Goal: Task Accomplishment & Management: Complete application form

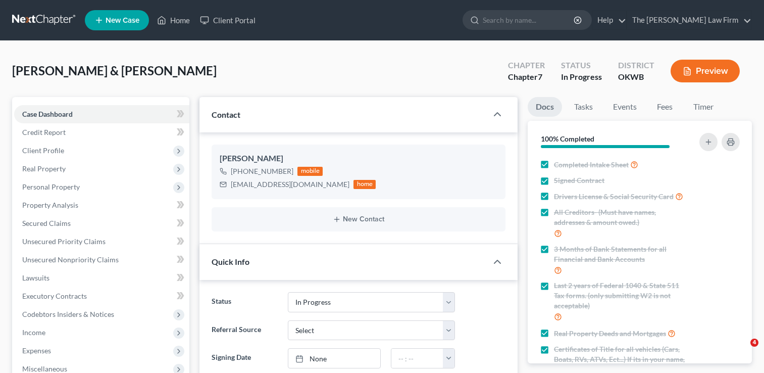
select select "4"
click at [40, 16] on link at bounding box center [44, 20] width 65 height 18
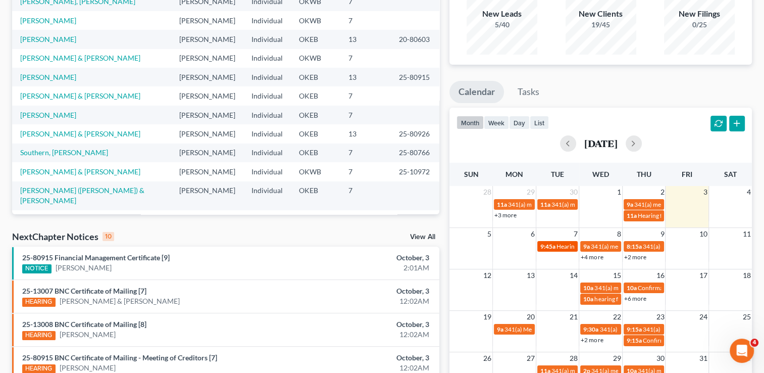
click at [564, 245] on span "Hearing for [PERSON_NAME] & Treasure Brown" at bounding box center [620, 246] width 127 height 8
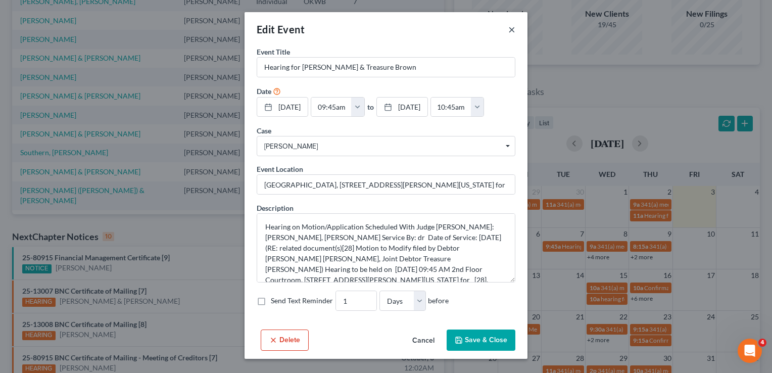
click at [512, 29] on button "×" at bounding box center [511, 29] width 7 height 12
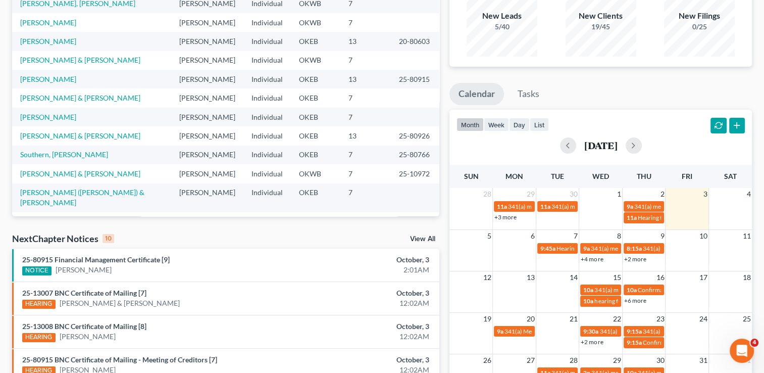
scroll to position [101, 0]
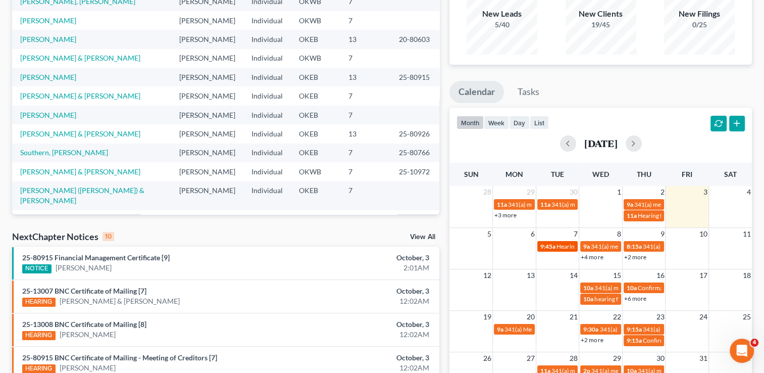
click at [553, 244] on span "9:45a" at bounding box center [547, 246] width 15 height 8
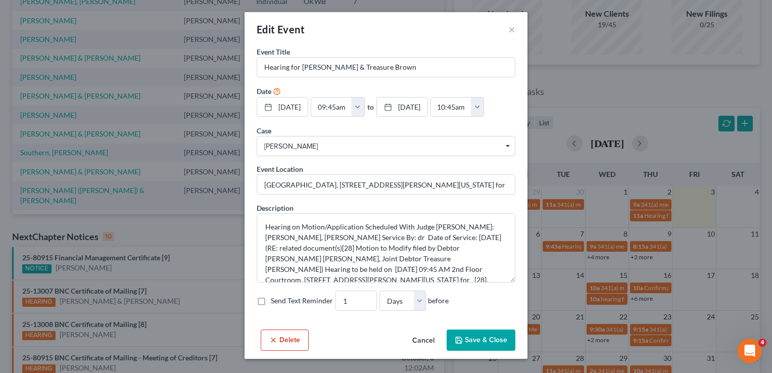
click at [281, 338] on button "Delete" at bounding box center [285, 339] width 48 height 21
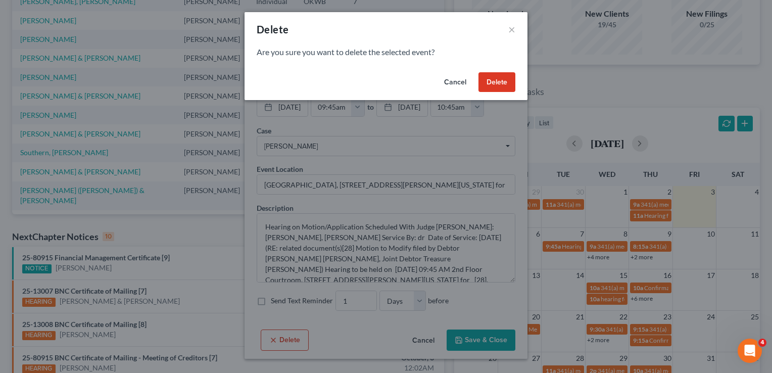
click at [499, 86] on button "Delete" at bounding box center [496, 82] width 37 height 20
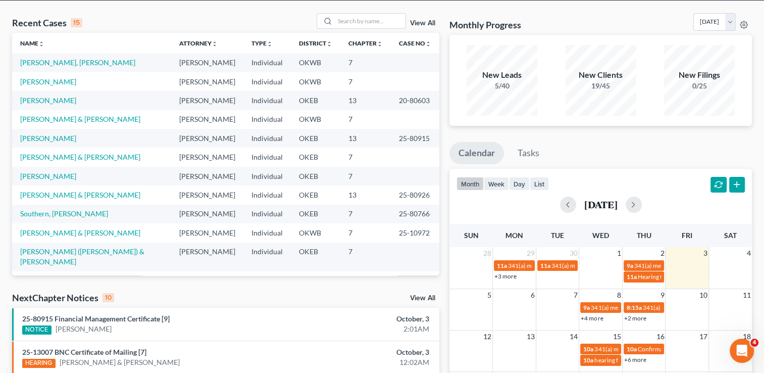
scroll to position [0, 0]
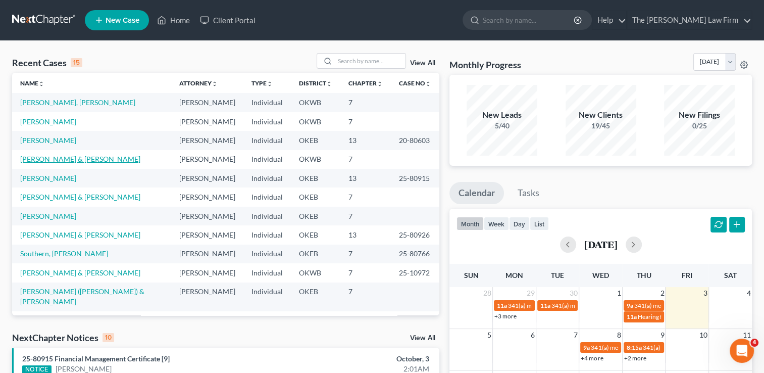
click at [67, 159] on link "[PERSON_NAME] & [PERSON_NAME]" at bounding box center [80, 159] width 120 height 9
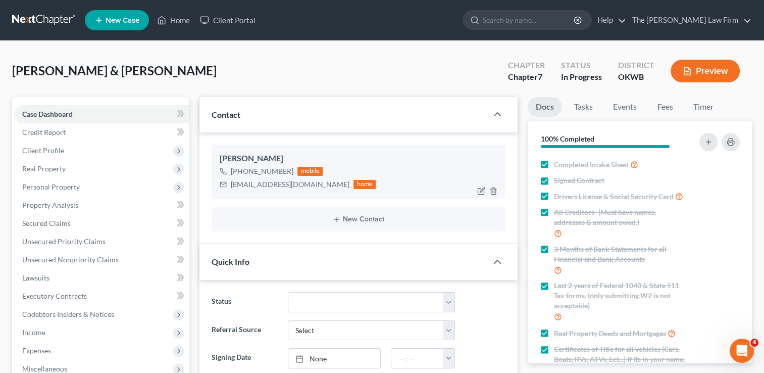
scroll to position [582, 0]
drag, startPoint x: 348, startPoint y: 188, endPoint x: 341, endPoint y: 189, distance: 7.1
drag, startPoint x: 341, startPoint y: 189, endPoint x: 287, endPoint y: 66, distance: 134.6
click at [291, 63] on div "[PERSON_NAME] & [PERSON_NAME] Upgraded Chapter Chapter 7 Status In Progress Dis…" at bounding box center [382, 75] width 740 height 44
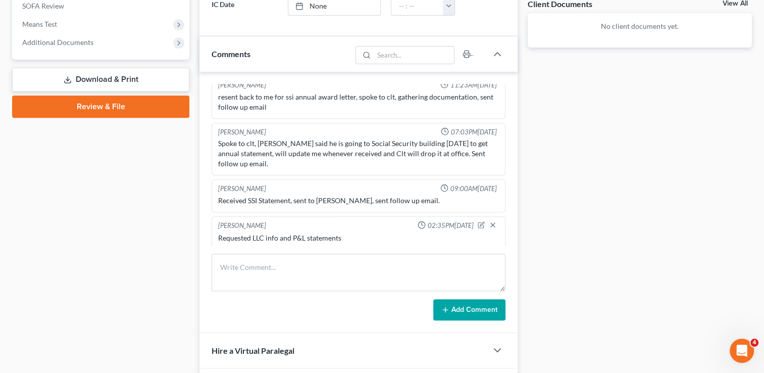
scroll to position [483, 0]
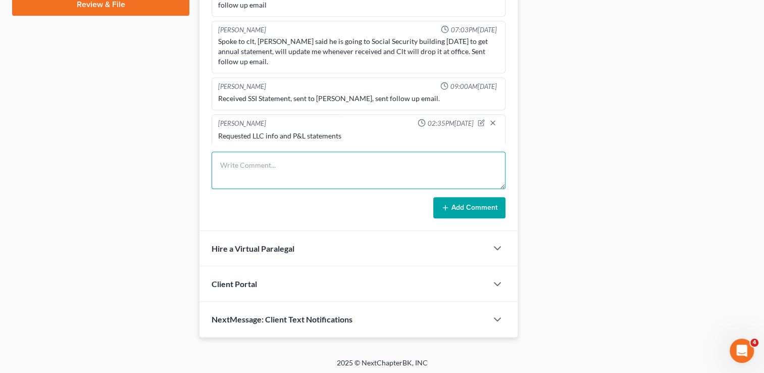
click at [277, 166] on textarea at bounding box center [359, 170] width 294 height 37
type textarea "Requested P & L for September"
click at [476, 210] on button "Add Comment" at bounding box center [469, 207] width 72 height 21
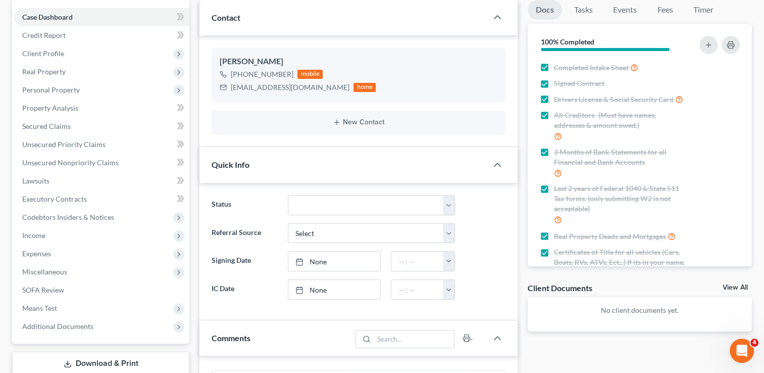
scroll to position [101, 0]
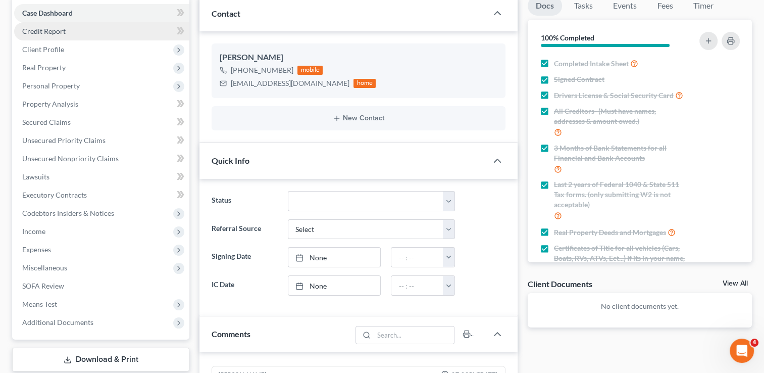
click at [71, 34] on link "Credit Report" at bounding box center [101, 31] width 175 height 18
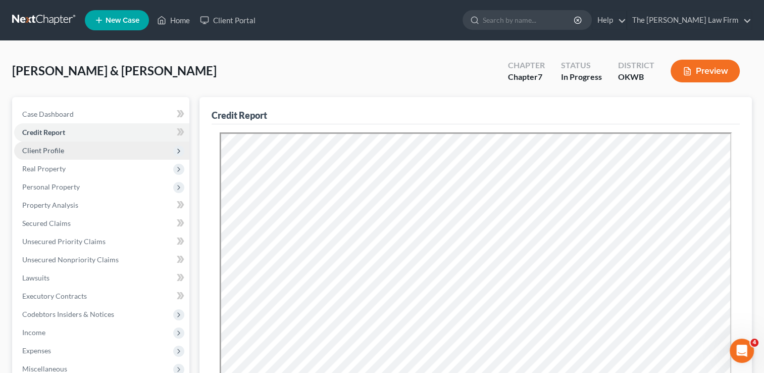
click at [72, 154] on span "Client Profile" at bounding box center [101, 150] width 175 height 18
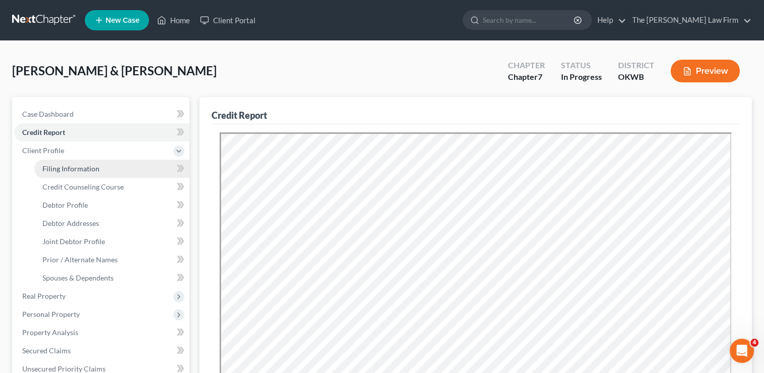
click at [80, 165] on span "Filing Information" at bounding box center [70, 168] width 57 height 9
select select "1"
select select "0"
select select "37"
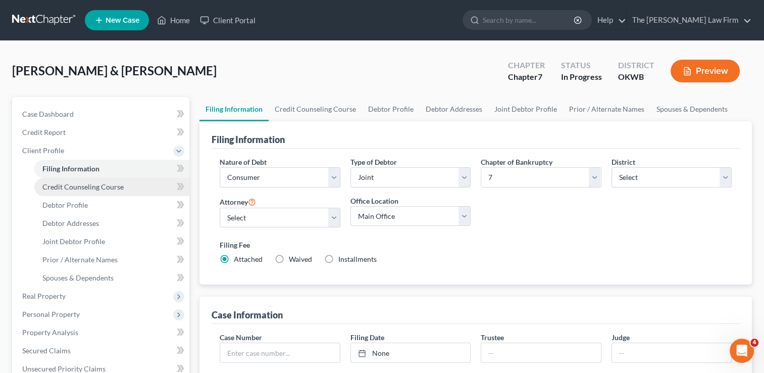
click at [105, 187] on span "Credit Counseling Course" at bounding box center [82, 186] width 81 height 9
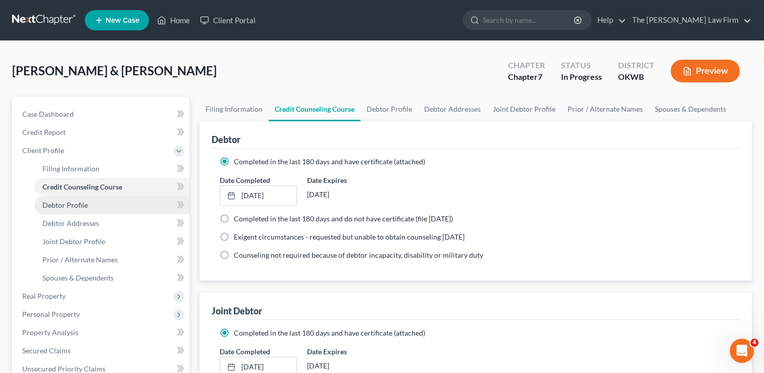
click at [80, 201] on span "Debtor Profile" at bounding box center [64, 205] width 45 height 9
select select "1"
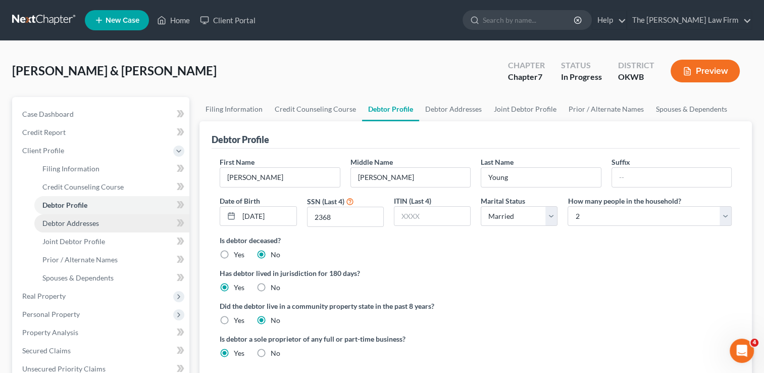
click at [81, 219] on span "Debtor Addresses" at bounding box center [70, 223] width 57 height 9
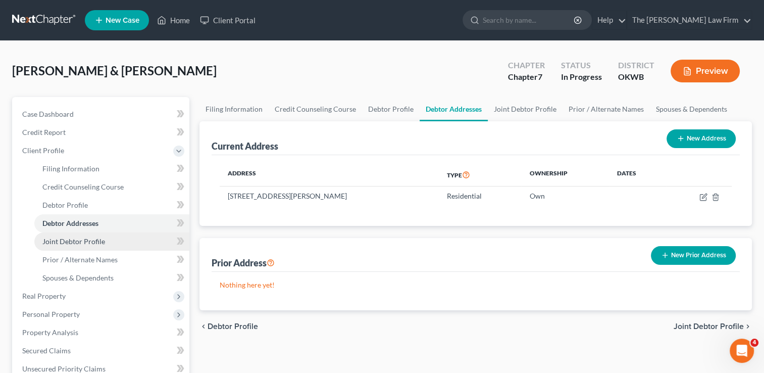
click at [71, 238] on span "Joint Debtor Profile" at bounding box center [73, 241] width 63 height 9
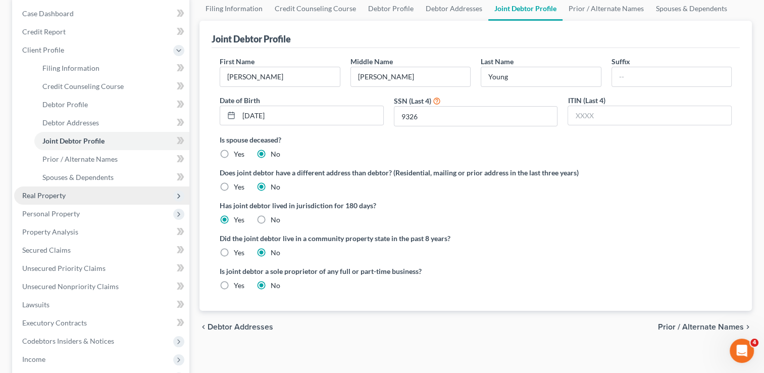
scroll to position [101, 0]
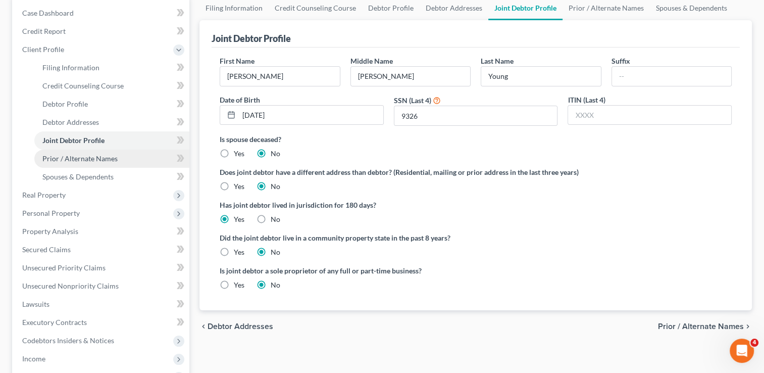
click at [88, 157] on span "Prior / Alternate Names" at bounding box center [79, 158] width 75 height 9
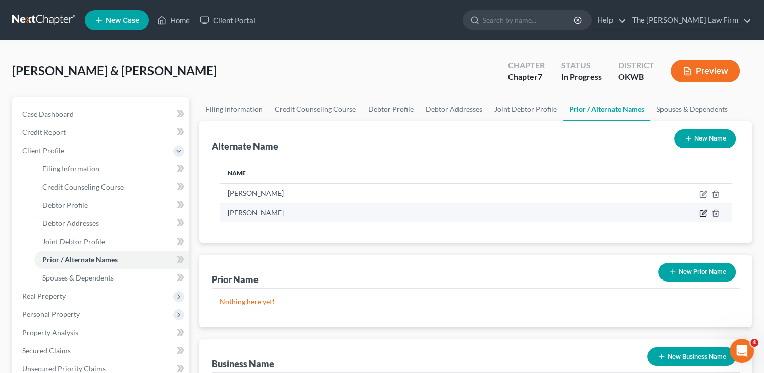
click at [703, 211] on icon at bounding box center [704, 212] width 5 height 5
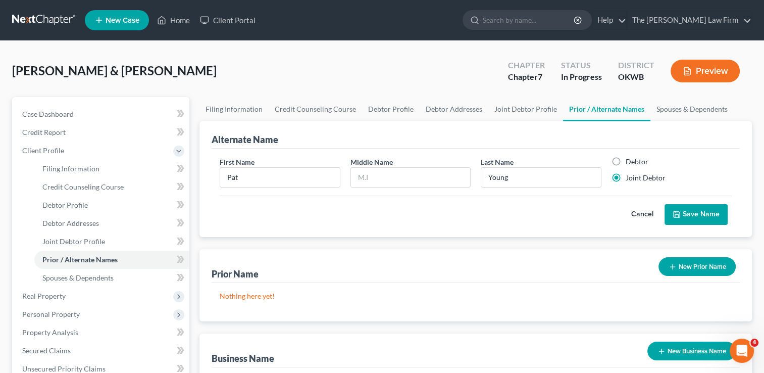
click at [640, 213] on button "Cancel" at bounding box center [642, 215] width 44 height 20
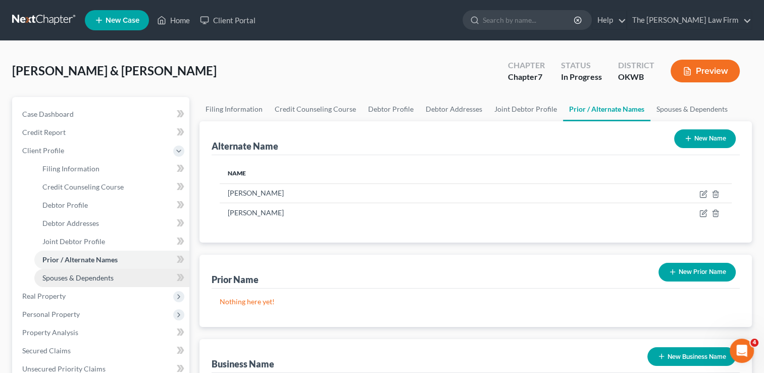
click at [90, 277] on span "Spouses & Dependents" at bounding box center [77, 277] width 71 height 9
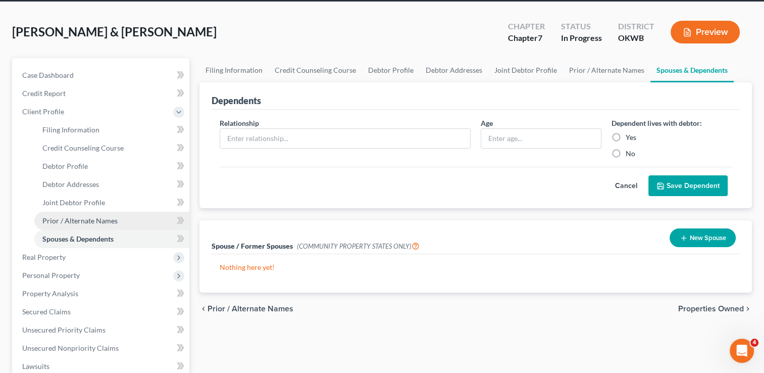
scroll to position [101, 0]
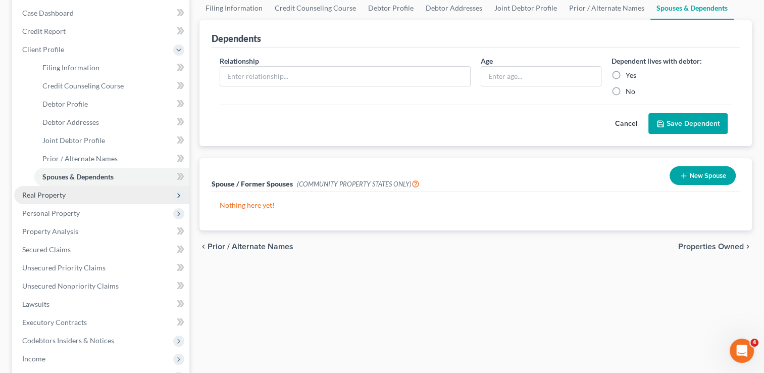
click at [71, 192] on span "Real Property" at bounding box center [101, 195] width 175 height 18
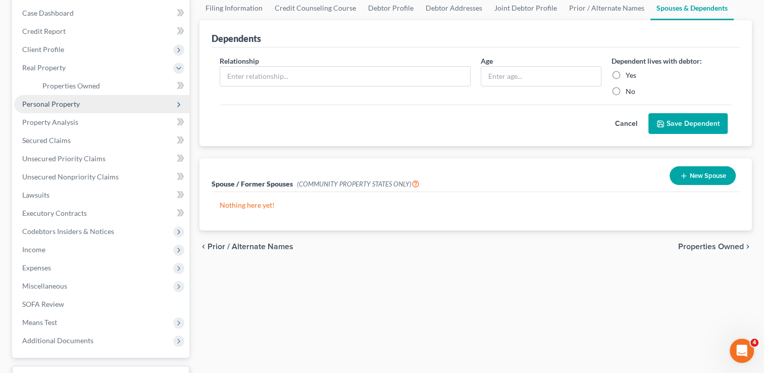
click at [61, 103] on span "Personal Property" at bounding box center [51, 103] width 58 height 9
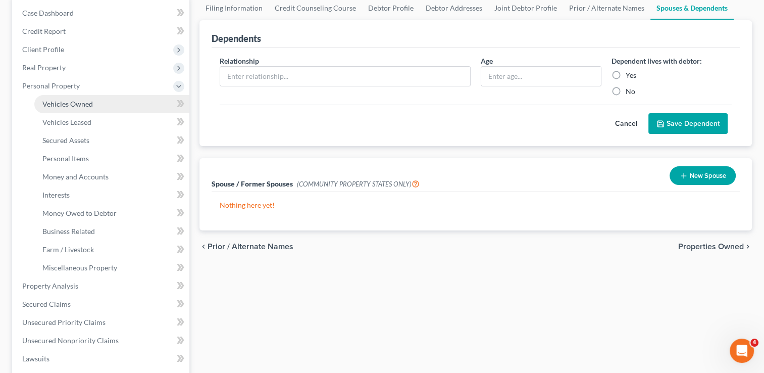
click at [67, 106] on span "Vehicles Owned" at bounding box center [67, 103] width 51 height 9
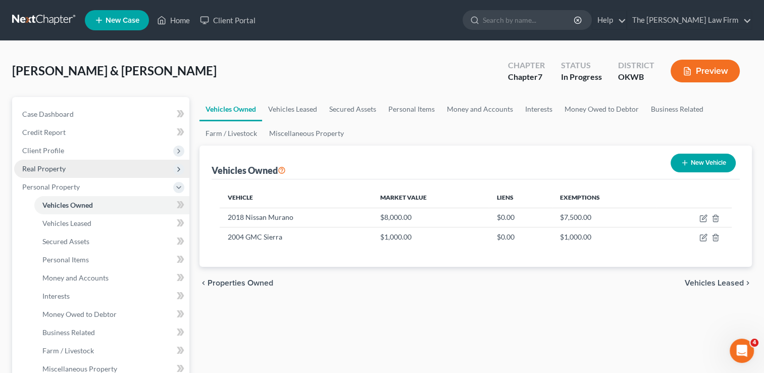
click at [44, 167] on span "Real Property" at bounding box center [43, 168] width 43 height 9
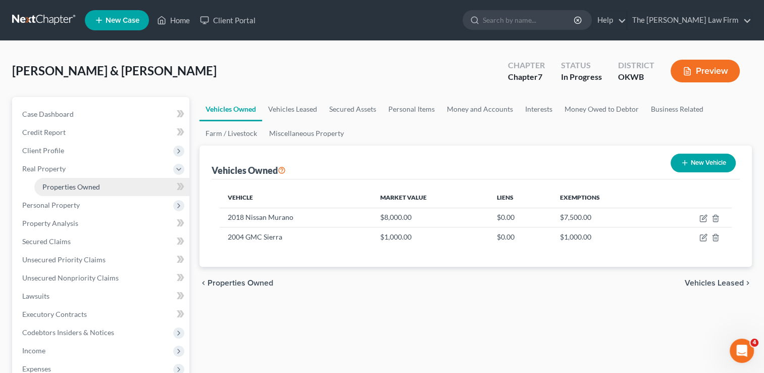
click at [100, 189] on link "Properties Owned" at bounding box center [111, 187] width 155 height 18
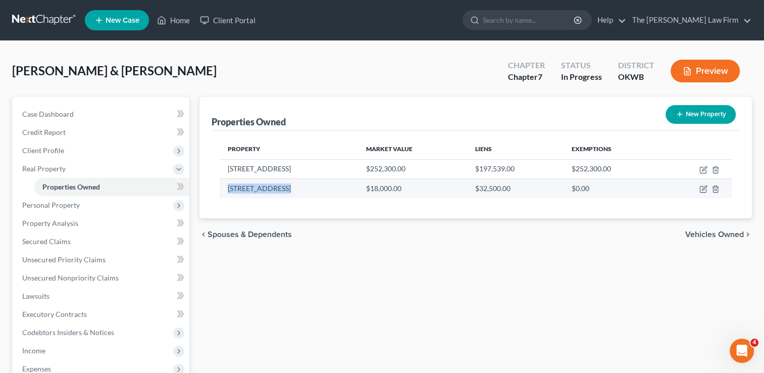
drag, startPoint x: 228, startPoint y: 187, endPoint x: 280, endPoint y: 187, distance: 52.5
click at [280, 187] on td "[STREET_ADDRESS]" at bounding box center [289, 188] width 138 height 19
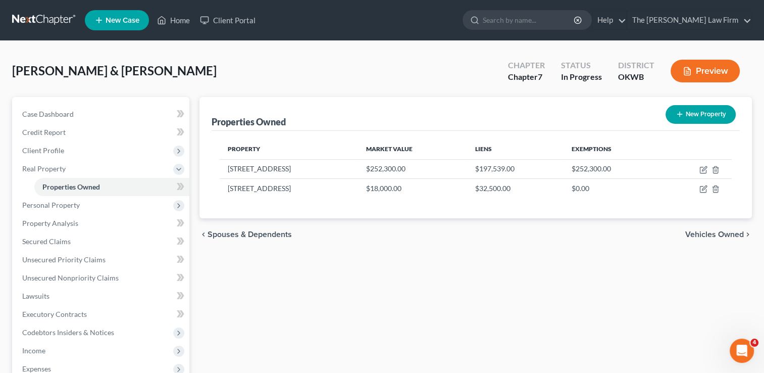
click at [327, 241] on div "chevron_left Spouses & Dependents Vehicles Owned chevron_right" at bounding box center [475, 234] width 553 height 32
click at [75, 148] on span "Client Profile" at bounding box center [101, 150] width 175 height 18
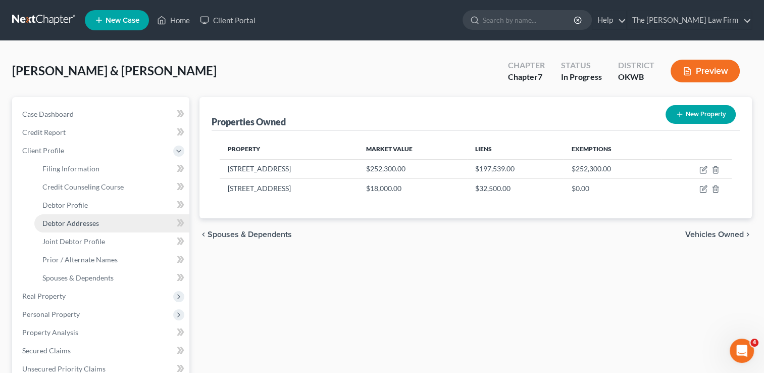
click at [90, 223] on span "Debtor Addresses" at bounding box center [70, 223] width 57 height 9
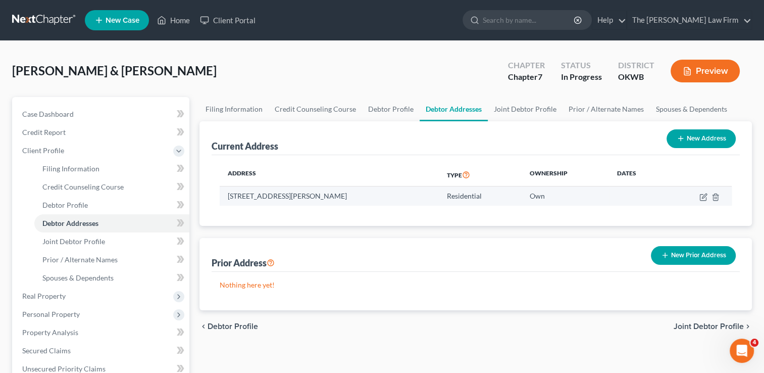
drag, startPoint x: 248, startPoint y: 195, endPoint x: 356, endPoint y: 196, distance: 107.1
click at [356, 196] on td "[STREET_ADDRESS][PERSON_NAME]" at bounding box center [329, 195] width 219 height 19
drag, startPoint x: 356, startPoint y: 196, endPoint x: 304, endPoint y: 194, distance: 52.1
copy td "[GEOGRAPHIC_DATA][PERSON_NAME]"
click at [201, 227] on div "Current Address New Address Address Type Ownership Dates [STREET_ADDRESS][PERSO…" at bounding box center [475, 215] width 553 height 189
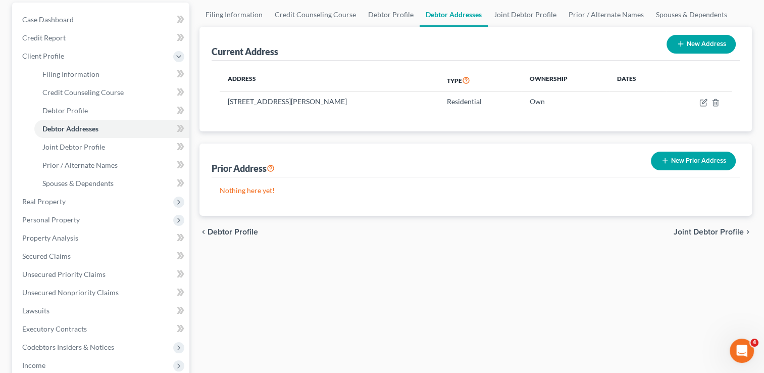
scroll to position [101, 0]
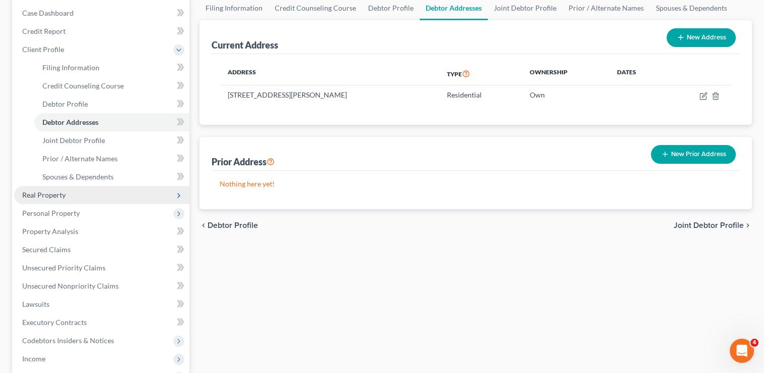
click at [53, 197] on span "Real Property" at bounding box center [43, 194] width 43 height 9
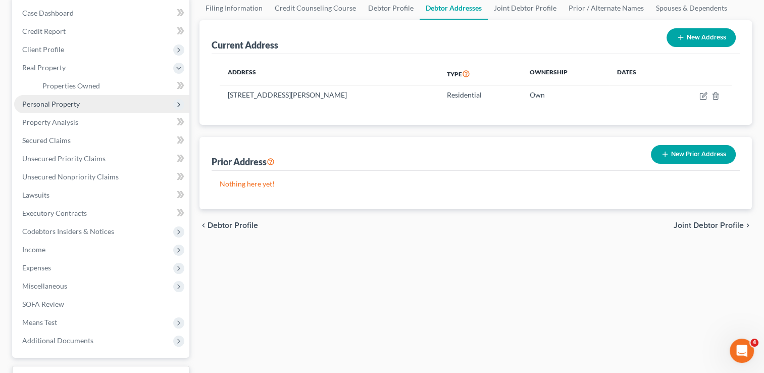
click at [77, 104] on span "Personal Property" at bounding box center [51, 103] width 58 height 9
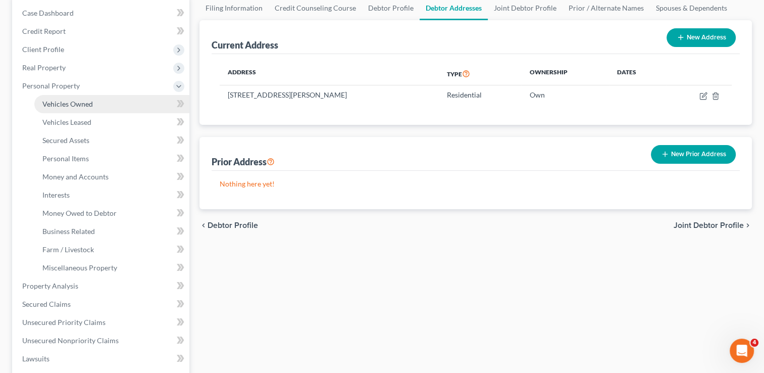
click at [80, 104] on span "Vehicles Owned" at bounding box center [67, 103] width 51 height 9
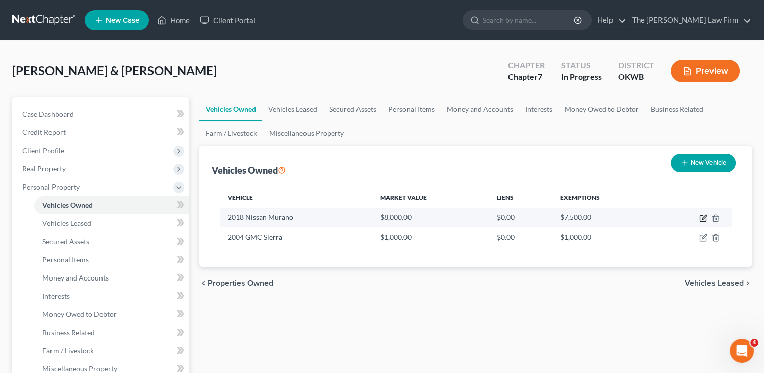
click at [704, 218] on icon "button" at bounding box center [704, 217] width 5 height 5
select select "0"
select select "8"
select select "3"
select select "2"
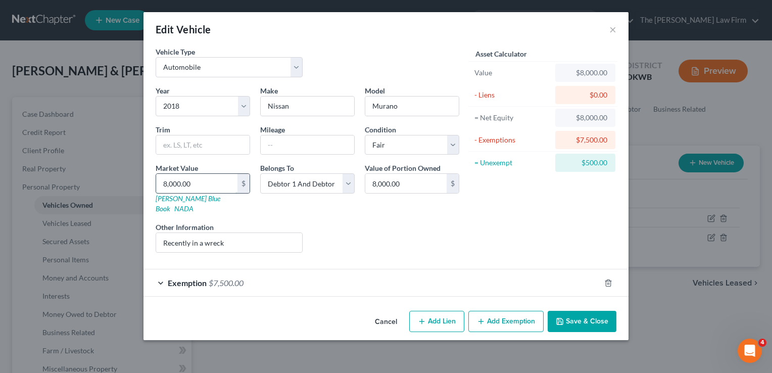
click at [208, 187] on input "8,000.00" at bounding box center [196, 183] width 81 height 19
type input "7"
type input "7.00"
type input "75"
type input "75.00"
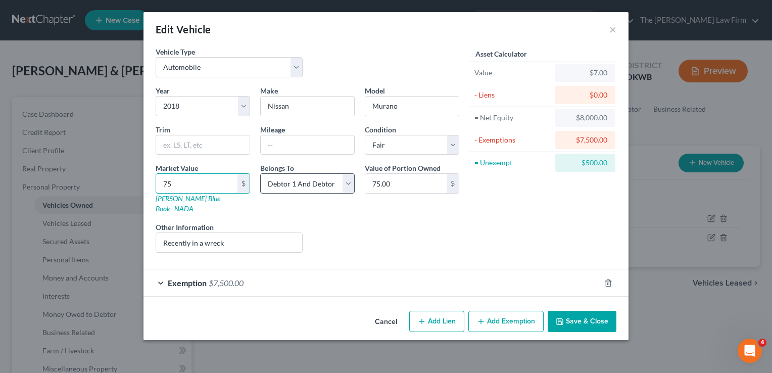
type input "750"
type input "750.00"
type input "7500"
type input "7,500.00"
type input "7,500"
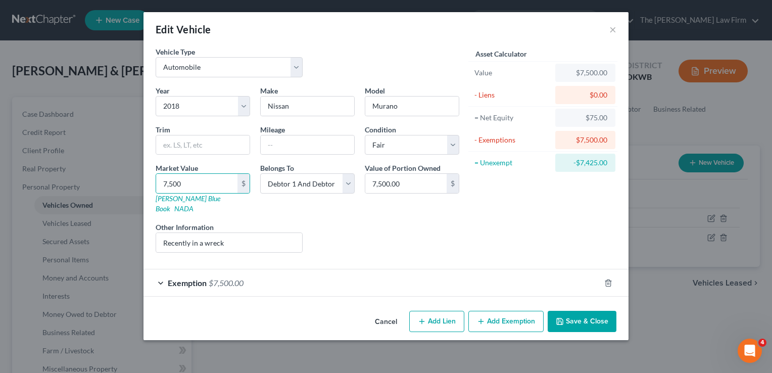
click at [277, 272] on div "Exemption $7,500.00" at bounding box center [371, 282] width 457 height 27
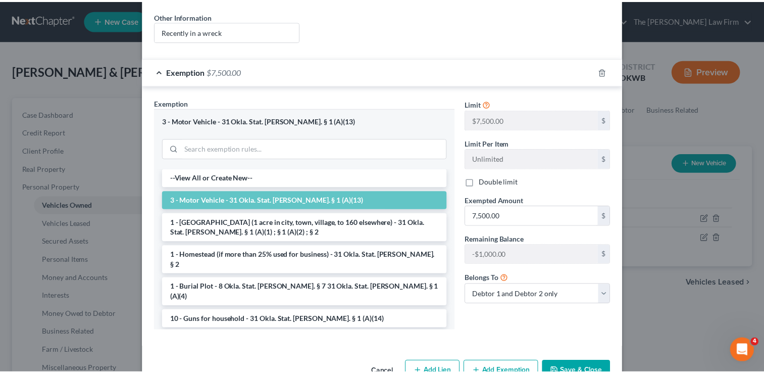
scroll to position [228, 0]
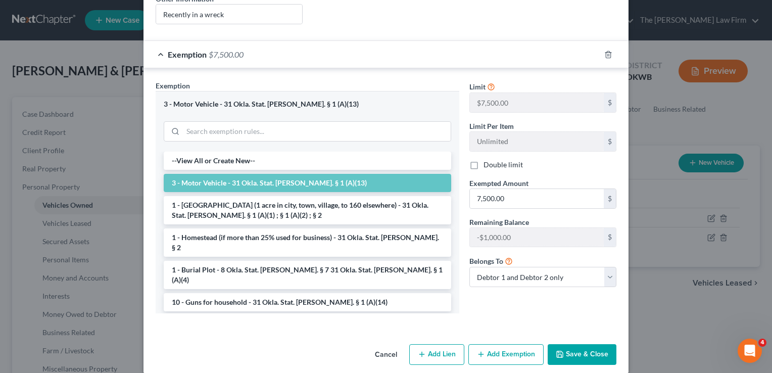
click at [582, 344] on button "Save & Close" at bounding box center [581, 354] width 69 height 21
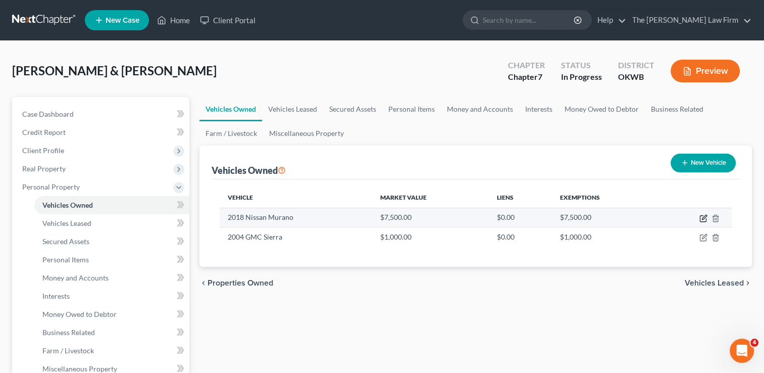
click at [703, 218] on icon "button" at bounding box center [704, 217] width 5 height 5
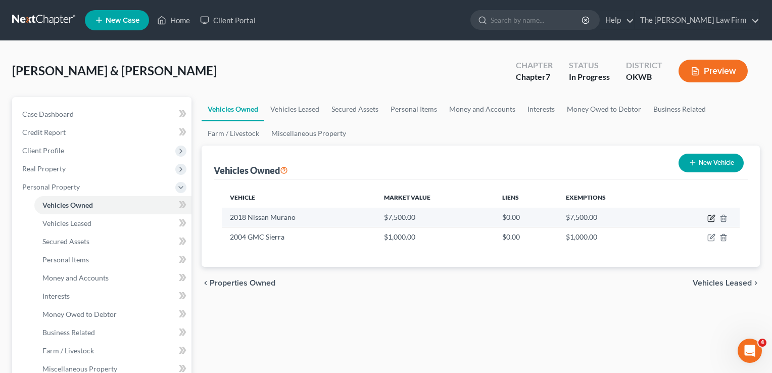
select select "0"
select select "8"
select select "3"
select select "2"
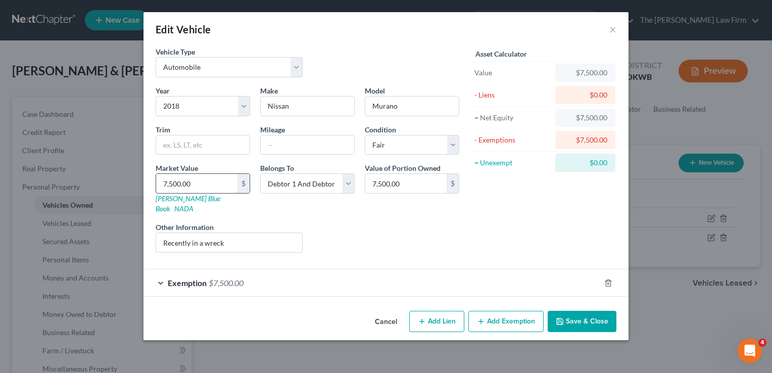
click at [213, 184] on input "7,500.00" at bounding box center [196, 183] width 81 height 19
type input "7"
type input "7.00"
type input "78"
type input "78.00"
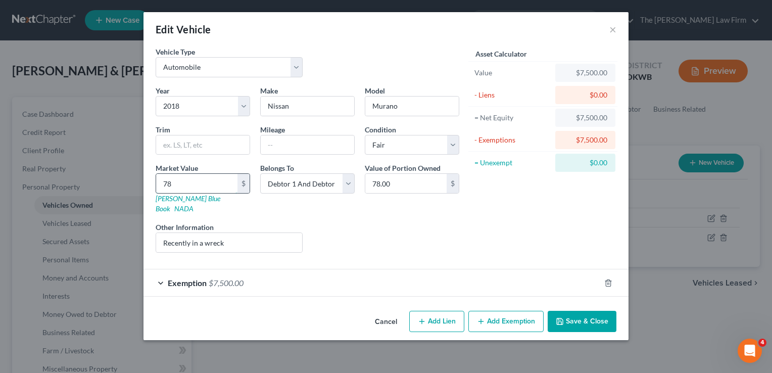
type input "780"
type input "780.00"
type input "7800"
type input "7,800.00"
type input "7,800"
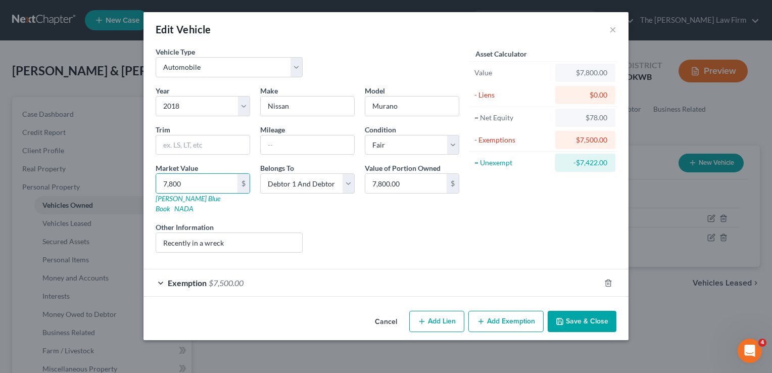
click at [576, 311] on button "Save & Close" at bounding box center [581, 321] width 69 height 21
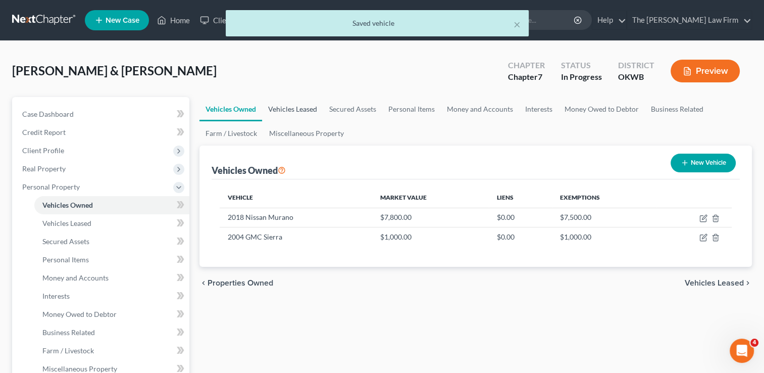
click at [296, 108] on link "Vehicles Leased" at bounding box center [292, 109] width 61 height 24
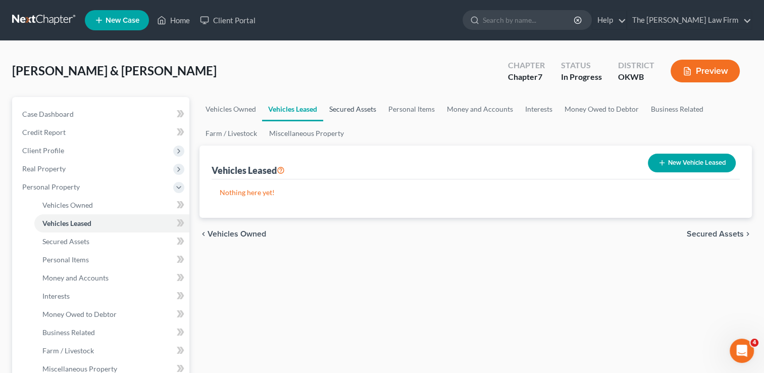
click at [366, 112] on link "Secured Assets" at bounding box center [352, 109] width 59 height 24
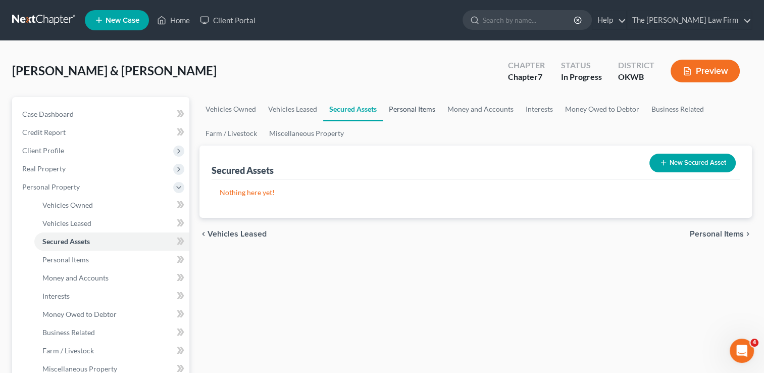
click at [427, 110] on link "Personal Items" at bounding box center [412, 109] width 59 height 24
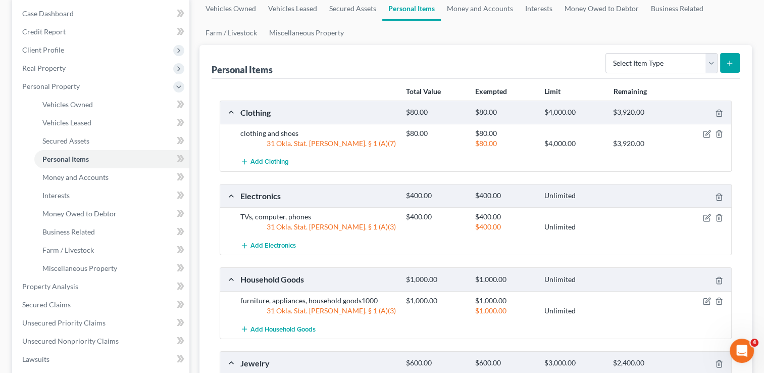
scroll to position [51, 0]
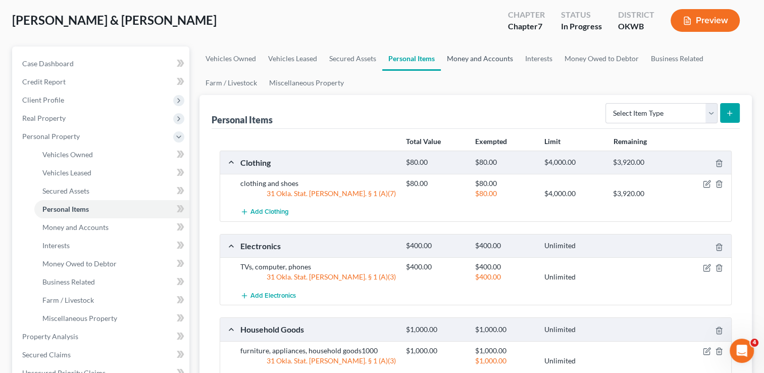
click at [486, 55] on link "Money and Accounts" at bounding box center [480, 58] width 78 height 24
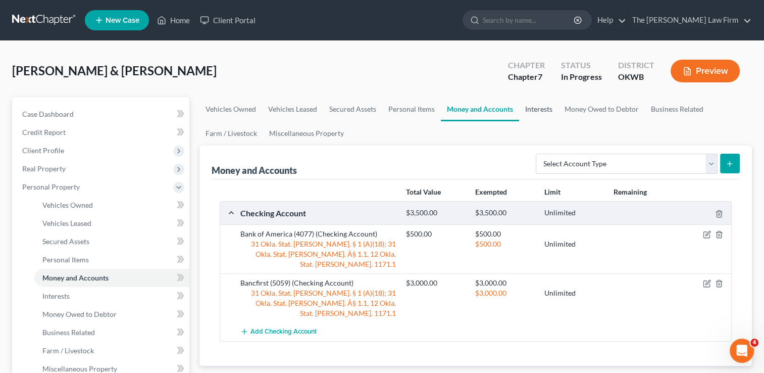
click at [536, 107] on link "Interests" at bounding box center [538, 109] width 39 height 24
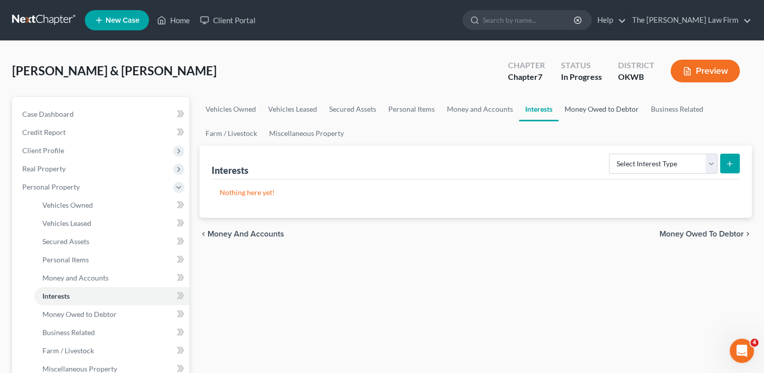
click at [588, 110] on link "Money Owed to Debtor" at bounding box center [602, 109] width 86 height 24
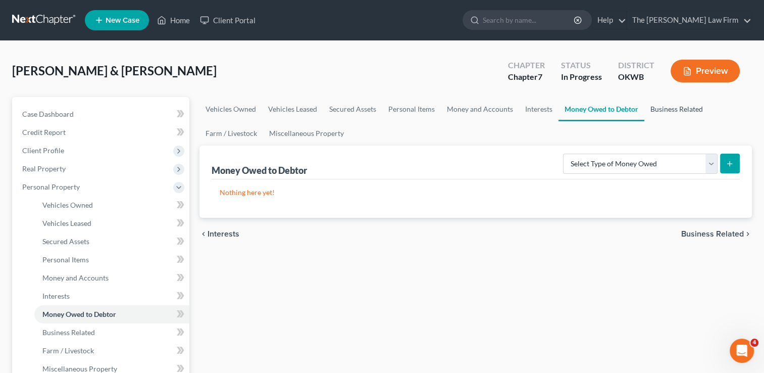
click at [675, 110] on link "Business Related" at bounding box center [676, 109] width 65 height 24
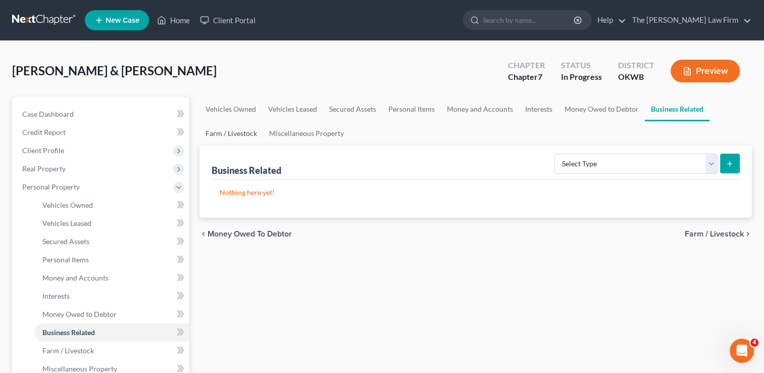
click at [226, 134] on link "Farm / Livestock" at bounding box center [231, 133] width 64 height 24
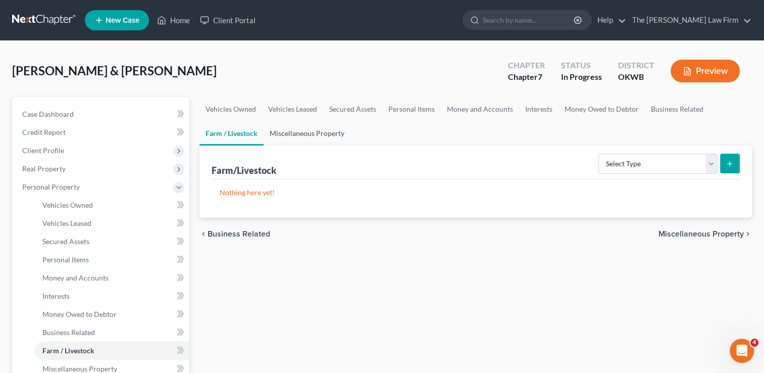
click at [313, 134] on link "Miscellaneous Property" at bounding box center [307, 133] width 87 height 24
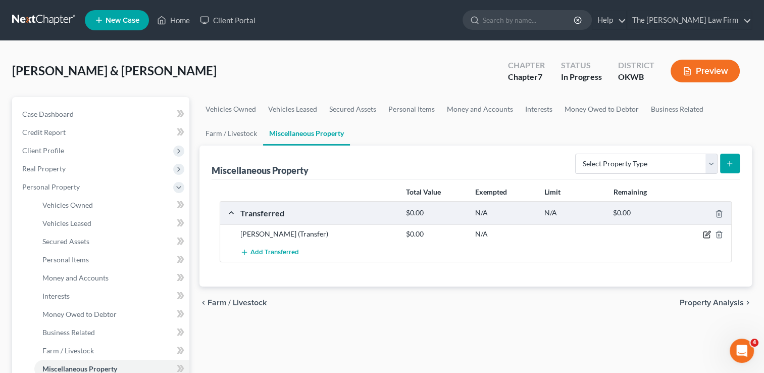
click at [706, 233] on icon "button" at bounding box center [707, 234] width 8 height 8
select select "Ordinary ([DATE])"
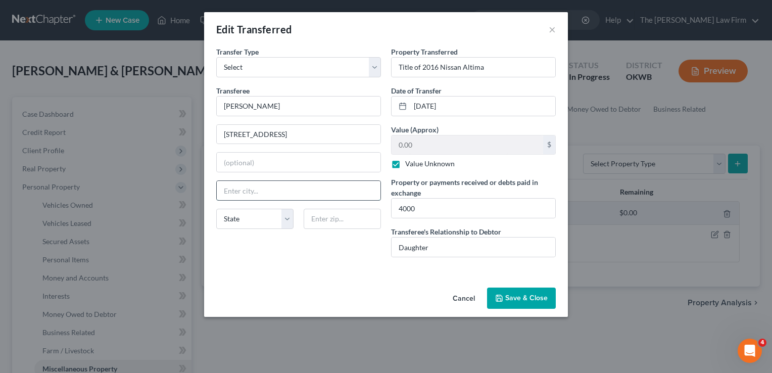
paste input "[GEOGRAPHIC_DATA][PERSON_NAME]"
type input "[GEOGRAPHIC_DATA][PERSON_NAME]"
click at [328, 217] on input "text" at bounding box center [342, 219] width 77 height 20
type input "74834"
click at [290, 246] on div "Transfer Type * Select Ordinary ([DATE]) [DATE] Transferee * [PERSON_NAME] [STR…" at bounding box center [298, 155] width 175 height 219
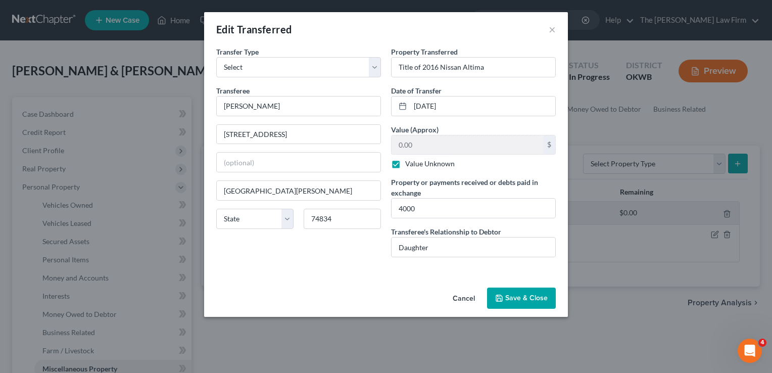
type input "[PERSON_NAME]"
click at [522, 297] on button "Save & Close" at bounding box center [521, 297] width 69 height 21
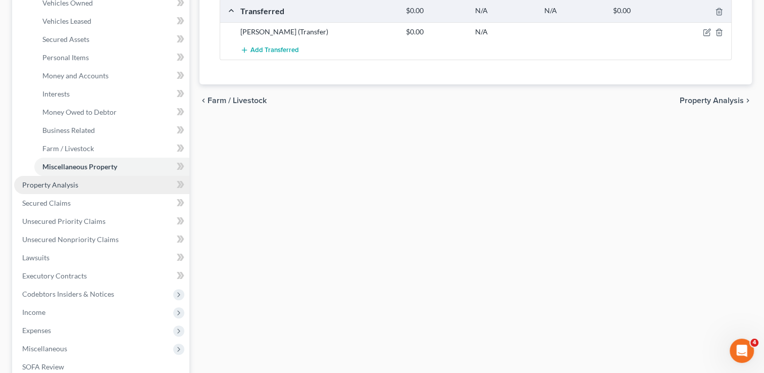
click at [58, 183] on span "Property Analysis" at bounding box center [50, 184] width 56 height 9
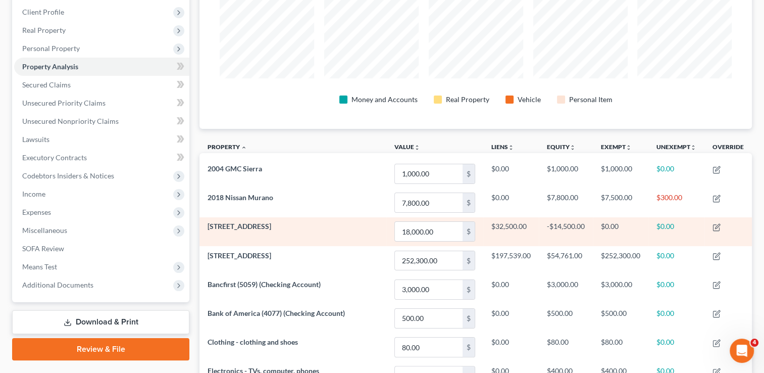
scroll to position [109, 0]
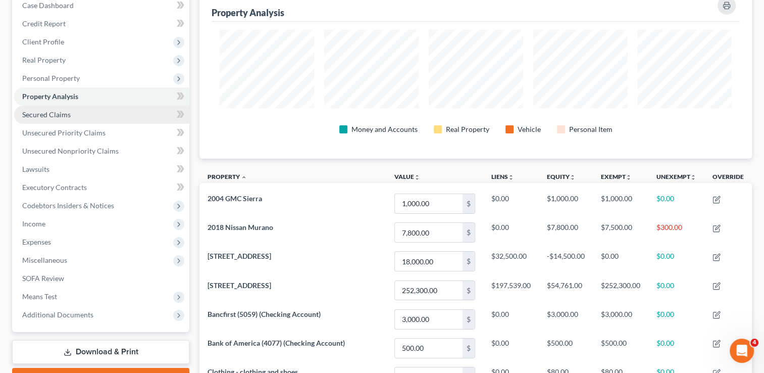
click at [70, 116] on link "Secured Claims" at bounding box center [101, 115] width 175 height 18
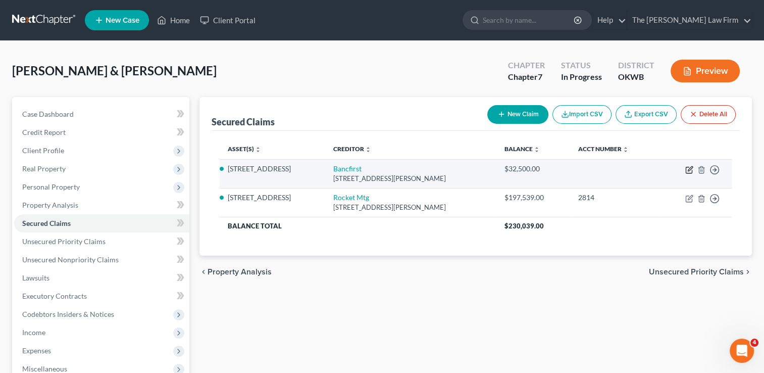
click at [689, 170] on icon "button" at bounding box center [690, 168] width 5 height 5
select select "37"
select select "2"
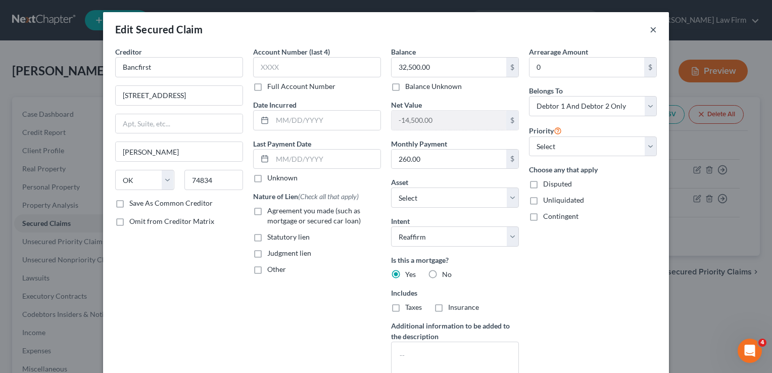
click at [650, 30] on button "×" at bounding box center [652, 29] width 7 height 12
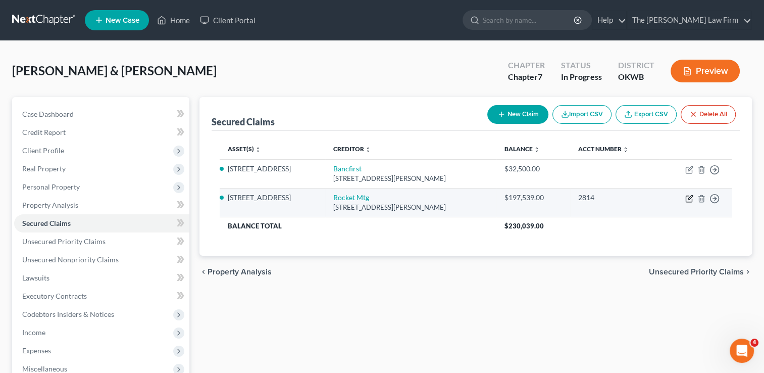
click at [689, 198] on icon "button" at bounding box center [690, 197] width 5 height 5
select select "23"
select select "3"
select select "2"
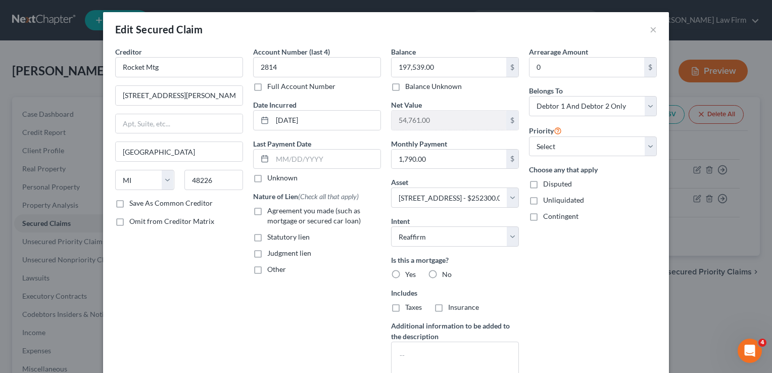
click at [405, 271] on label "Yes" at bounding box center [410, 274] width 11 height 10
click at [409, 271] on input "Yes" at bounding box center [412, 272] width 7 height 7
radio input "true"
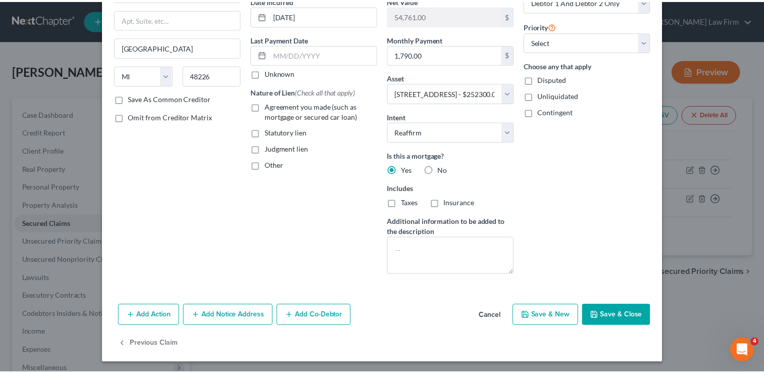
scroll to position [105, 0]
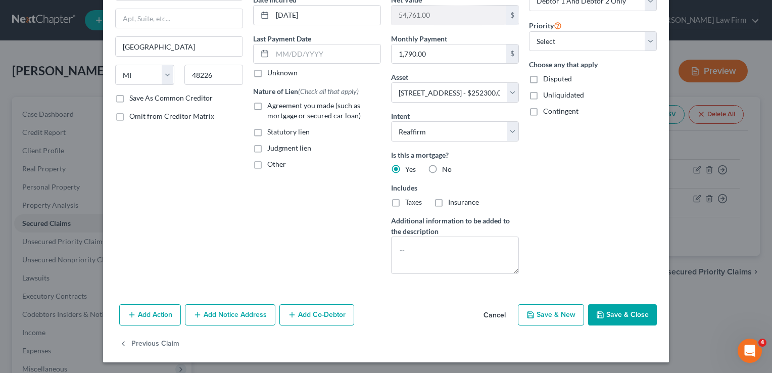
click at [626, 317] on button "Save & Close" at bounding box center [622, 314] width 69 height 21
select select
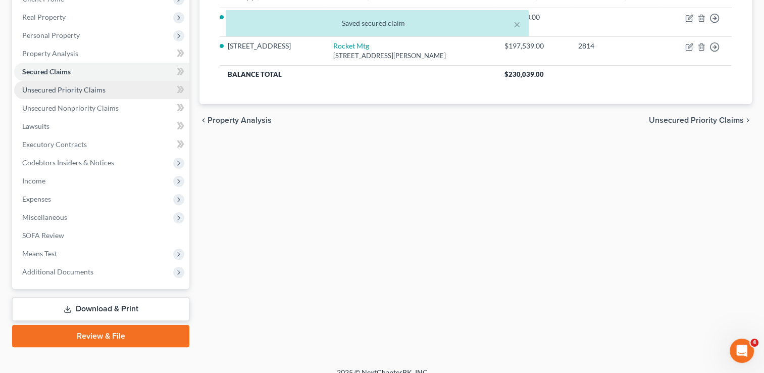
click at [107, 89] on link "Unsecured Priority Claims" at bounding box center [101, 90] width 175 height 18
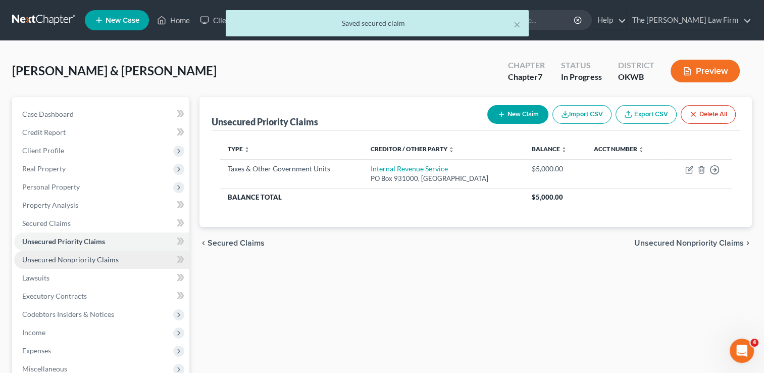
click at [74, 263] on span "Unsecured Nonpriority Claims" at bounding box center [70, 259] width 96 height 9
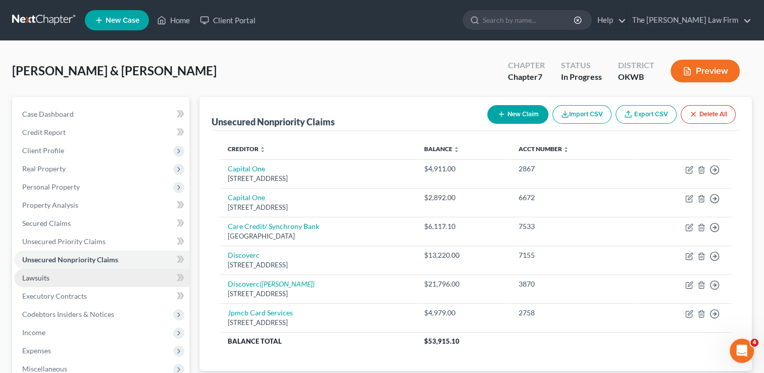
click at [45, 281] on span "Lawsuits" at bounding box center [35, 277] width 27 height 9
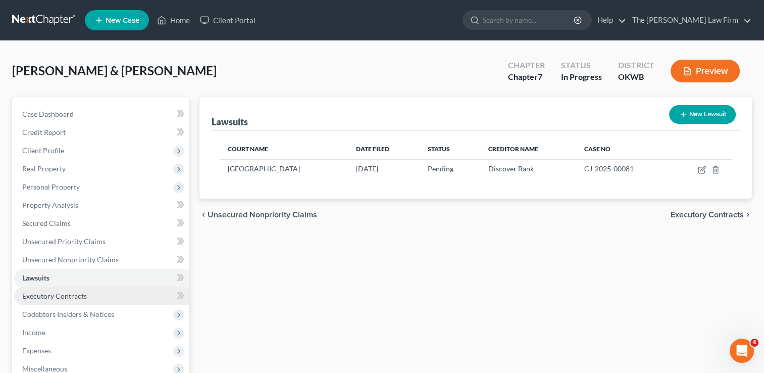
click at [57, 295] on span "Executory Contracts" at bounding box center [54, 295] width 65 height 9
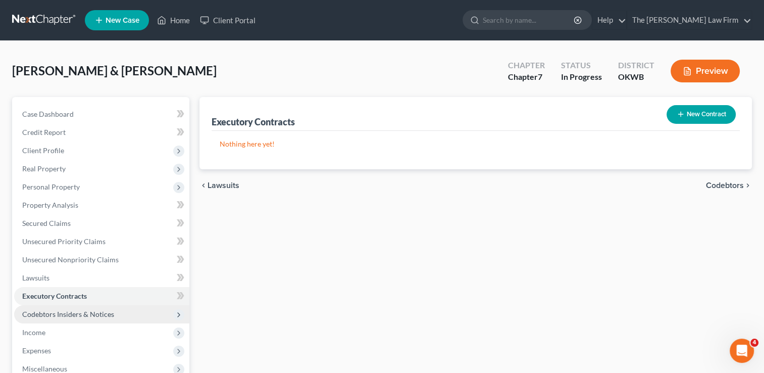
click at [87, 314] on span "Codebtors Insiders & Notices" at bounding box center [68, 314] width 92 height 9
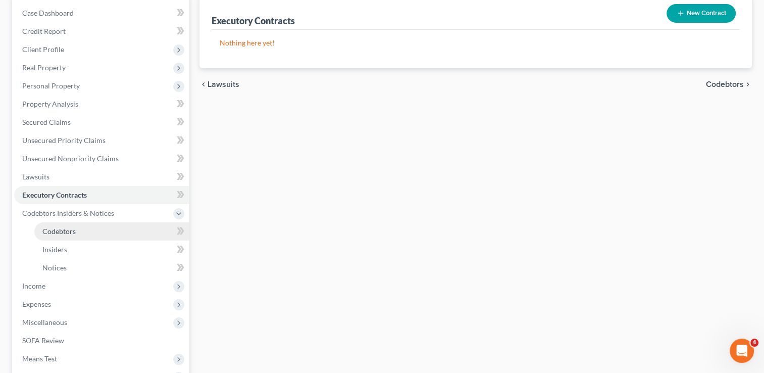
click at [81, 227] on link "Codebtors" at bounding box center [111, 231] width 155 height 18
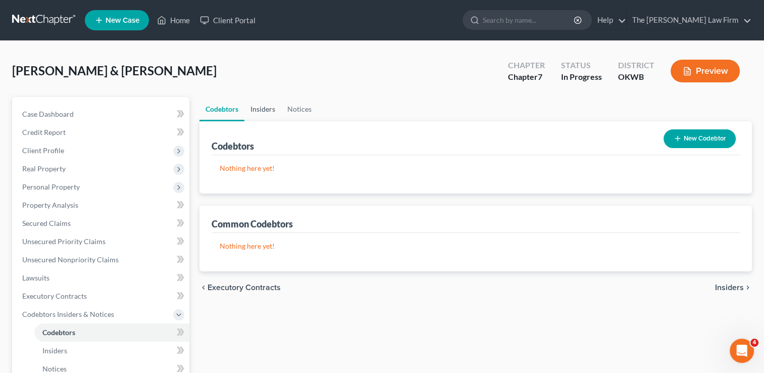
click at [259, 112] on link "Insiders" at bounding box center [262, 109] width 37 height 24
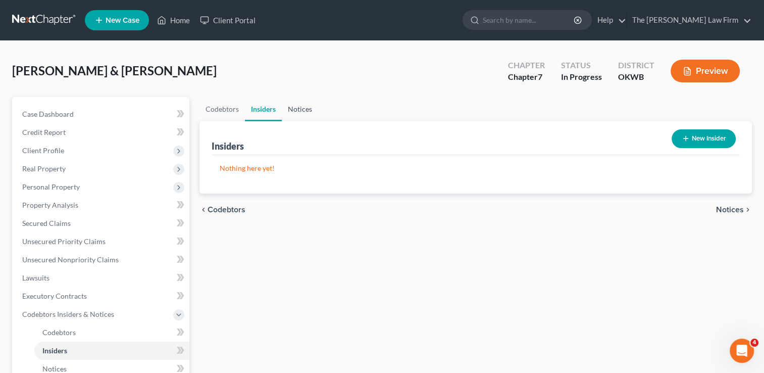
click at [302, 108] on link "Notices" at bounding box center [300, 109] width 36 height 24
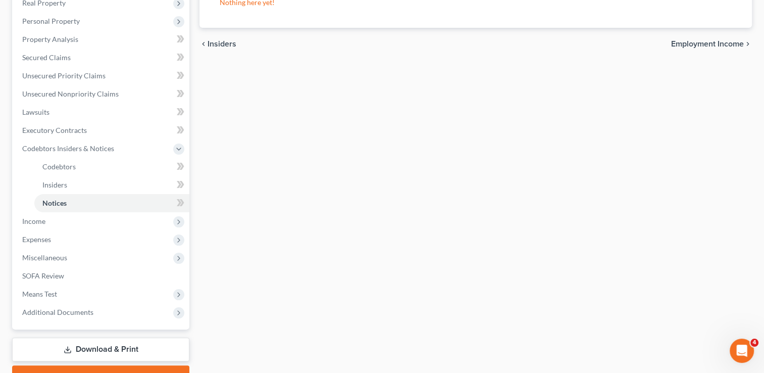
scroll to position [202, 0]
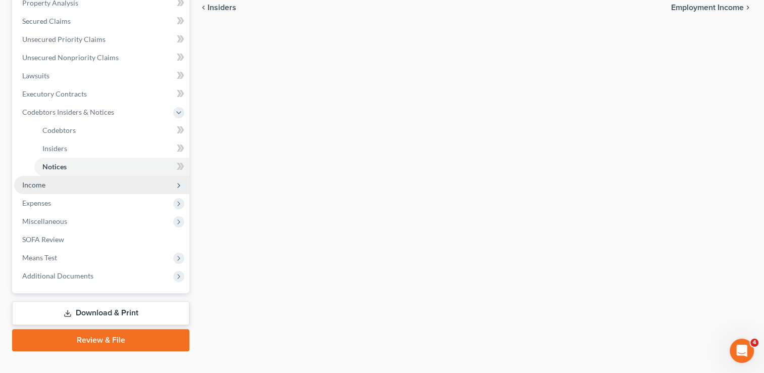
click at [32, 185] on span "Income" at bounding box center [33, 184] width 23 height 9
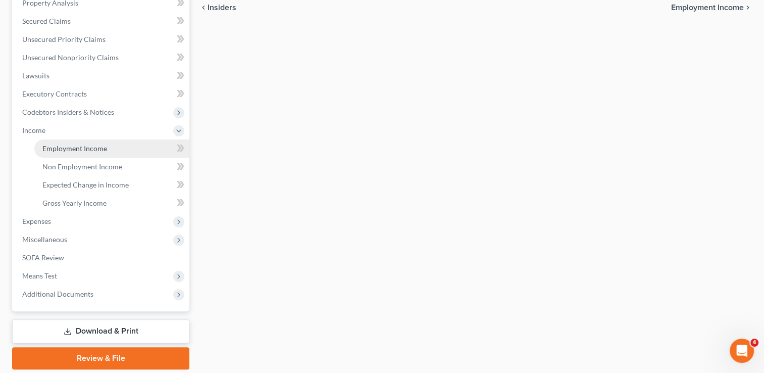
click at [113, 151] on link "Employment Income" at bounding box center [111, 148] width 155 height 18
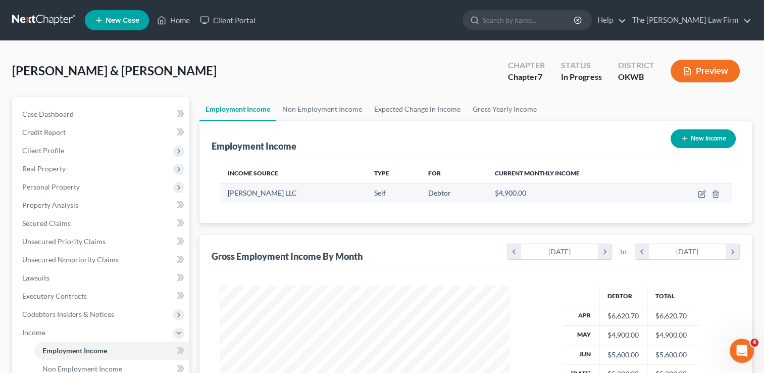
scroll to position [180, 311]
click at [335, 106] on link "Non Employment Income" at bounding box center [322, 109] width 92 height 24
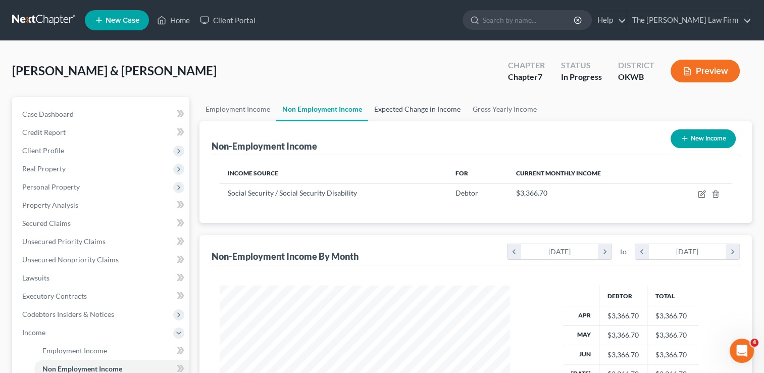
scroll to position [180, 311]
click at [409, 109] on link "Expected Change in Income" at bounding box center [417, 109] width 98 height 24
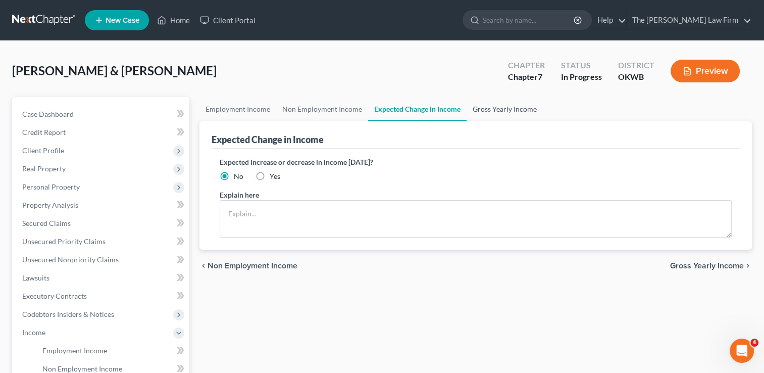
click at [487, 108] on link "Gross Yearly Income" at bounding box center [505, 109] width 76 height 24
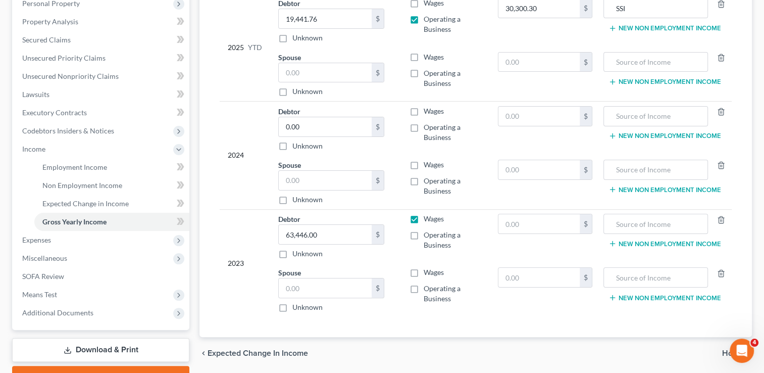
scroll to position [202, 0]
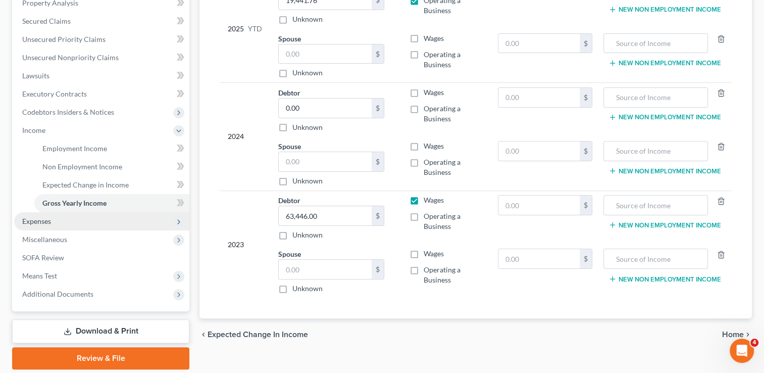
click at [43, 220] on span "Expenses" at bounding box center [36, 221] width 29 height 9
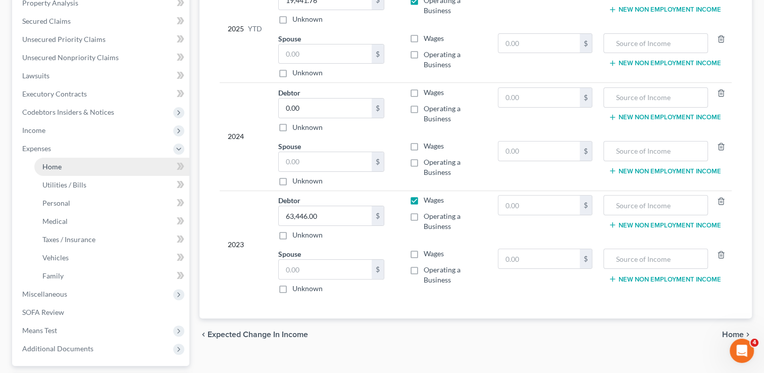
click at [59, 168] on span "Home" at bounding box center [51, 166] width 19 height 9
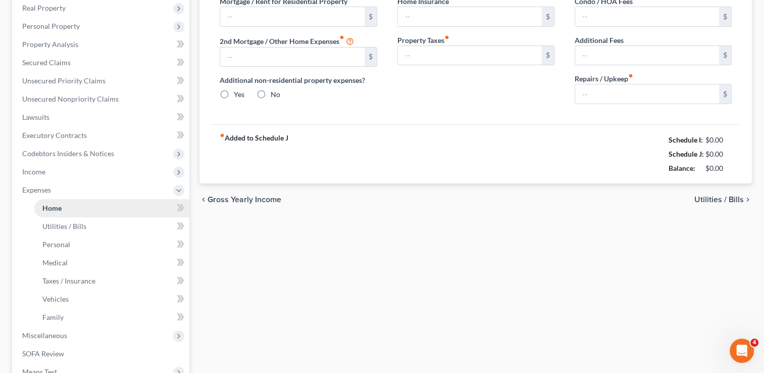
scroll to position [2, 0]
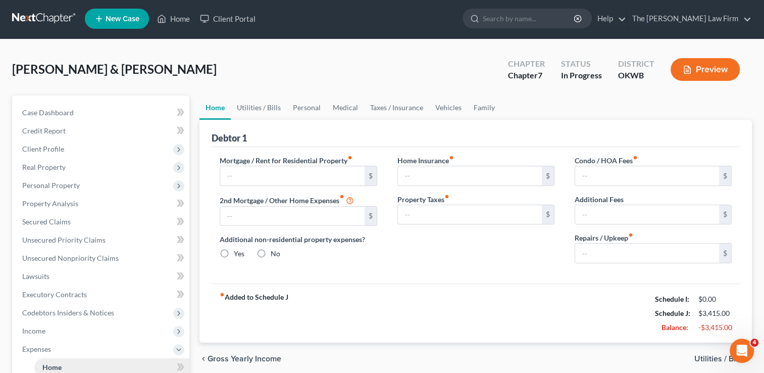
type input "1,790.00"
type input "0.00"
radio input "true"
type input "0.00"
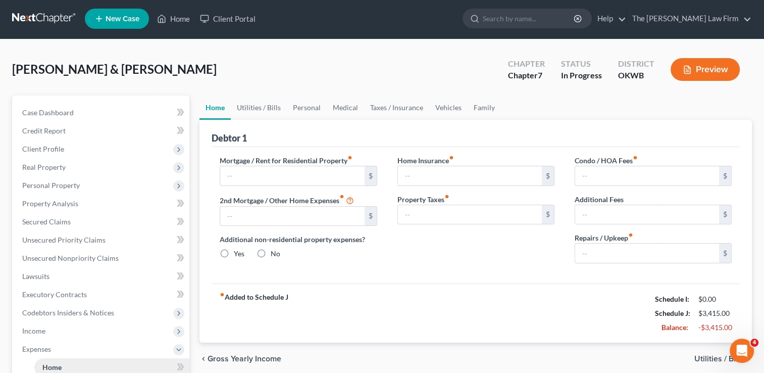
type input "0.00"
type input "200.00"
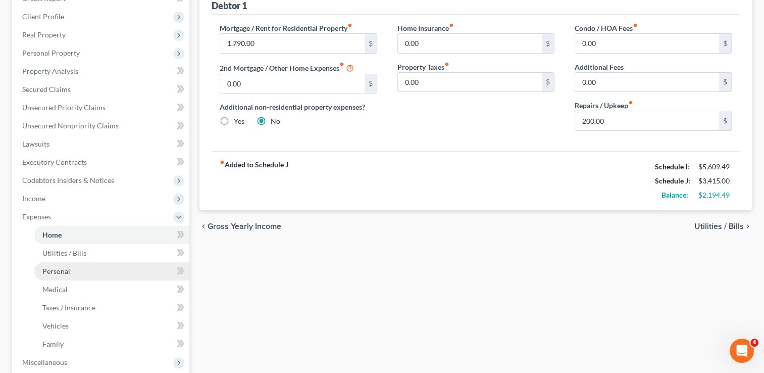
scroll to position [152, 0]
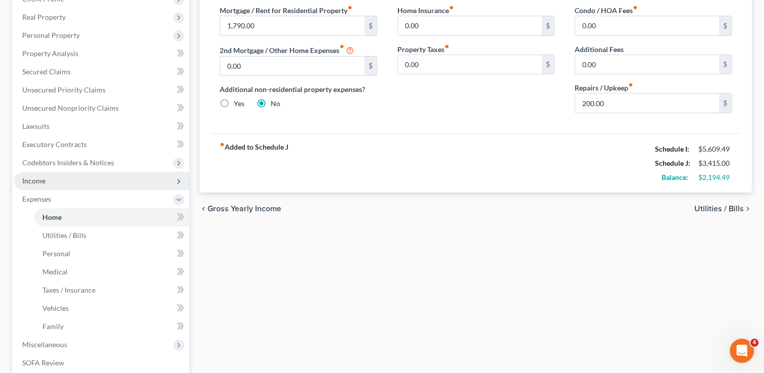
click at [44, 183] on span "Income" at bounding box center [33, 180] width 23 height 9
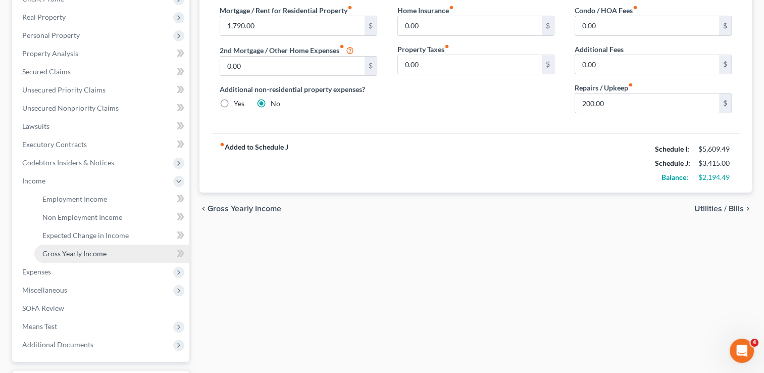
click at [68, 254] on span "Gross Yearly Income" at bounding box center [74, 253] width 64 height 9
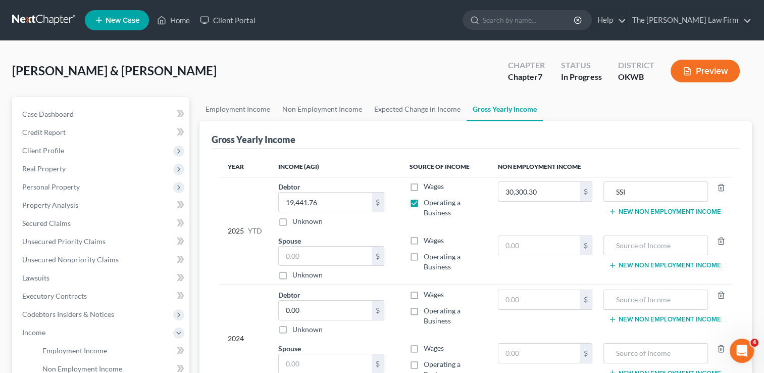
scroll to position [101, 0]
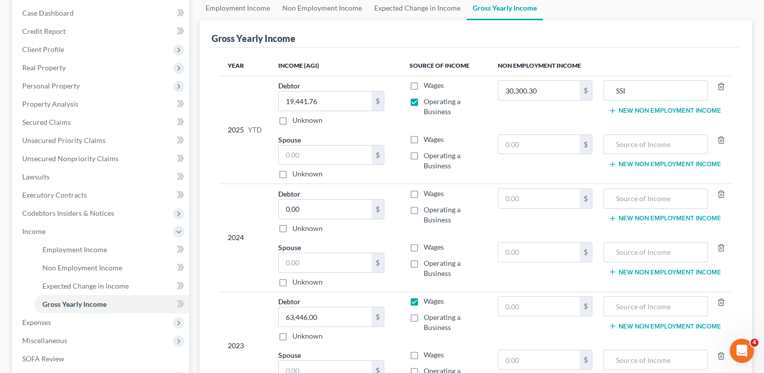
click at [424, 212] on label "Operating a Business" at bounding box center [453, 215] width 58 height 20
click at [428, 211] on input "Operating a Business" at bounding box center [431, 208] width 7 height 7
checkbox input "true"
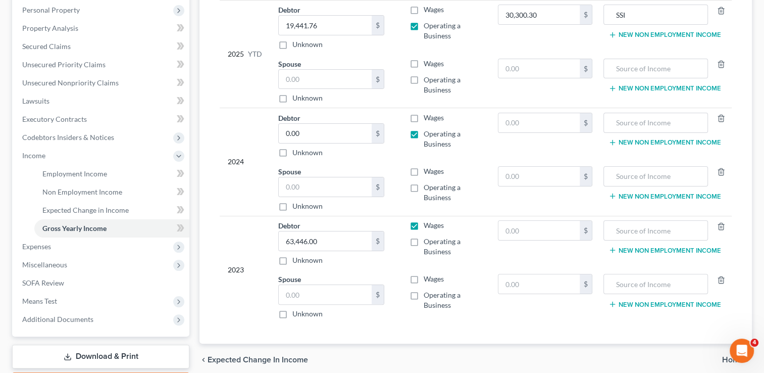
scroll to position [202, 0]
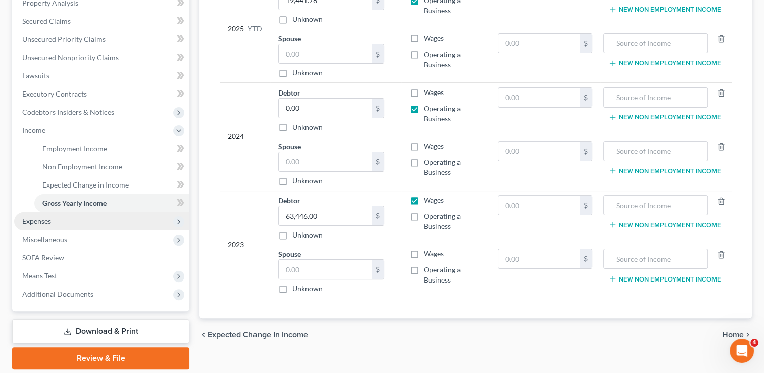
click at [52, 223] on span "Expenses" at bounding box center [101, 221] width 175 height 18
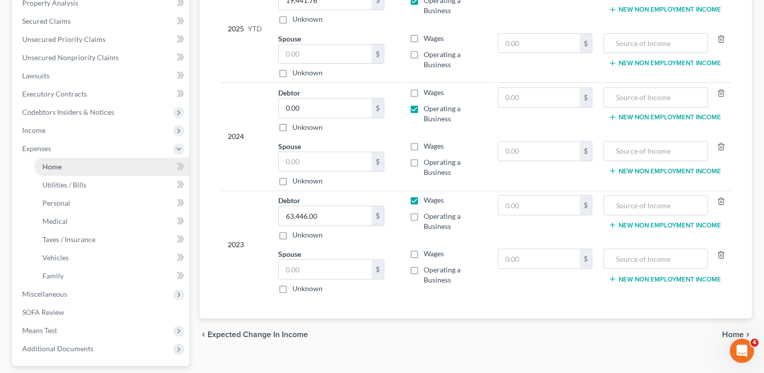
click at [65, 163] on link "Home" at bounding box center [111, 167] width 155 height 18
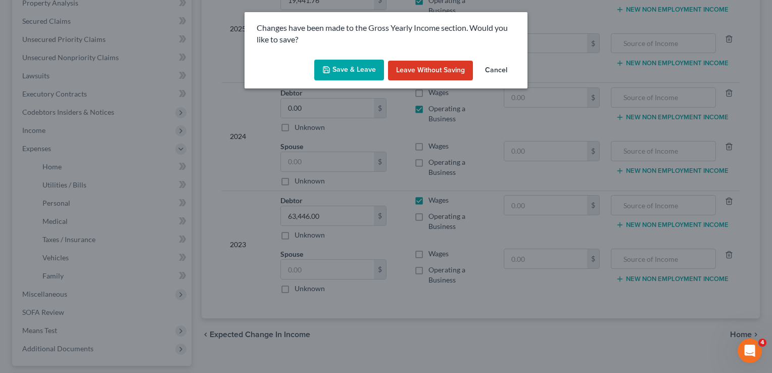
click at [348, 70] on button "Save & Leave" at bounding box center [349, 70] width 70 height 21
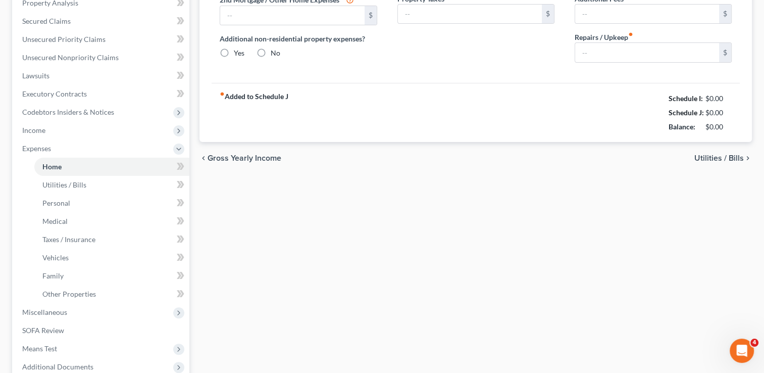
type input "1,790.00"
type input "0.00"
radio input "true"
type input "0.00"
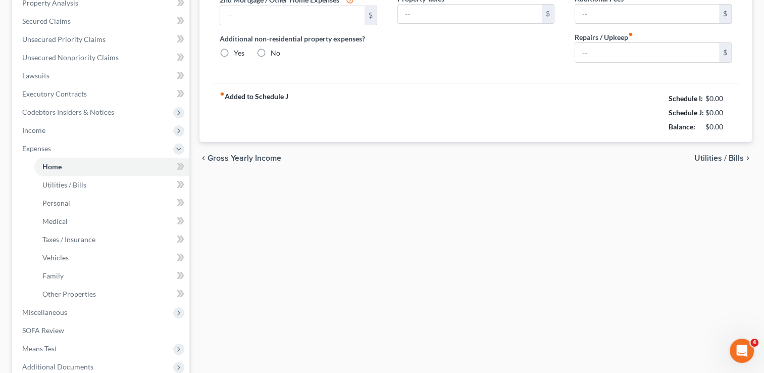
type input "0.00"
type input "200.00"
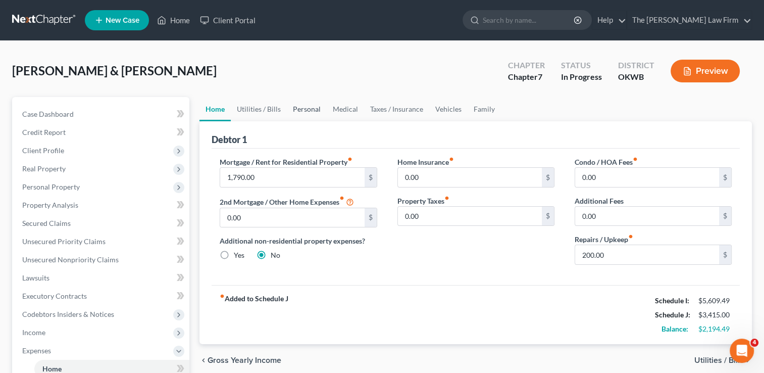
click at [303, 106] on link "Personal" at bounding box center [307, 109] width 40 height 24
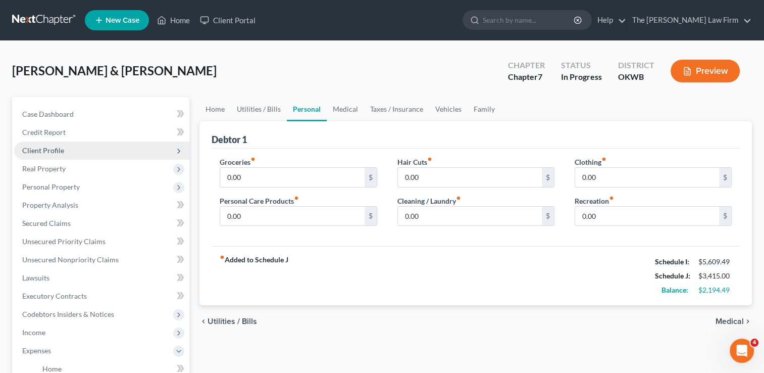
click at [51, 148] on span "Client Profile" at bounding box center [43, 150] width 42 height 9
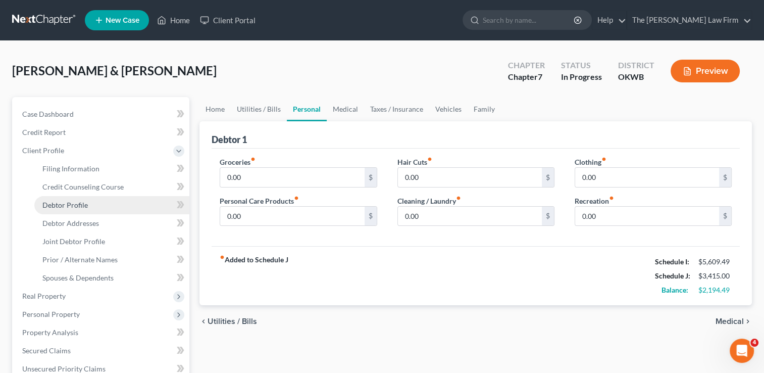
click at [79, 206] on span "Debtor Profile" at bounding box center [64, 205] width 45 height 9
select select "1"
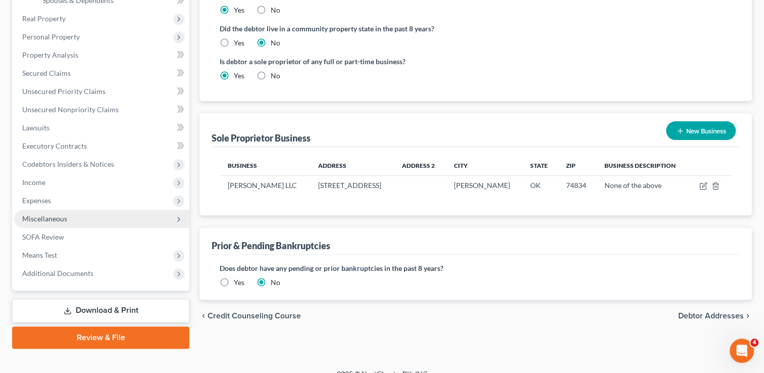
scroll to position [290, 0]
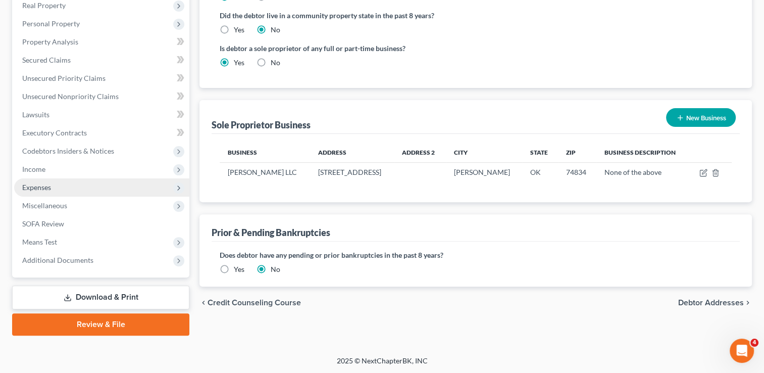
click at [43, 186] on span "Expenses" at bounding box center [36, 187] width 29 height 9
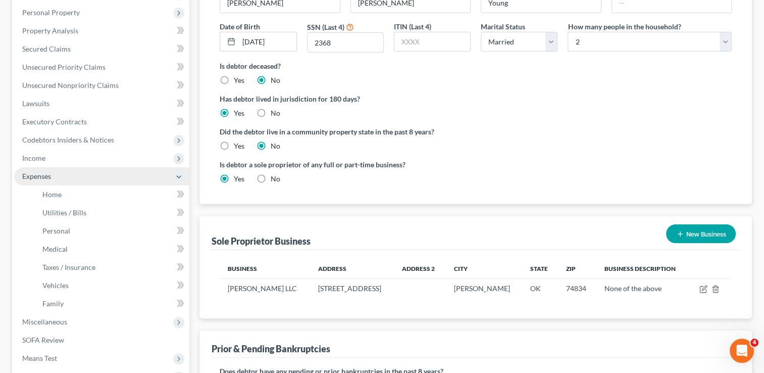
scroll to position [163, 0]
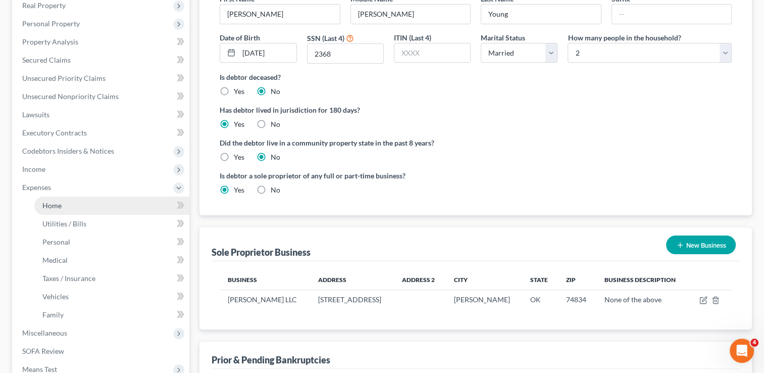
click at [61, 205] on span "Home" at bounding box center [51, 205] width 19 height 9
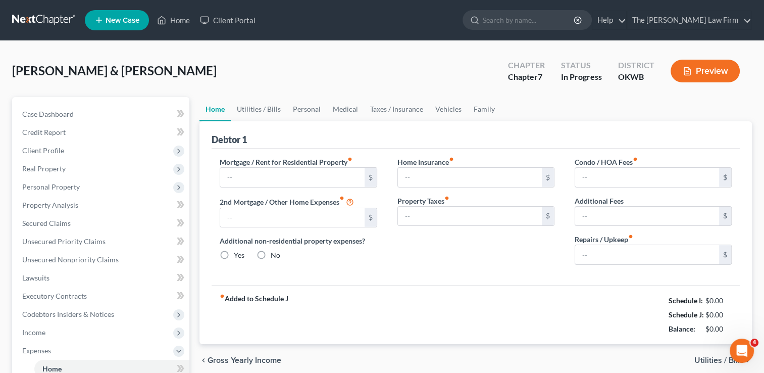
type input "1,790.00"
type input "0.00"
radio input "true"
type input "0.00"
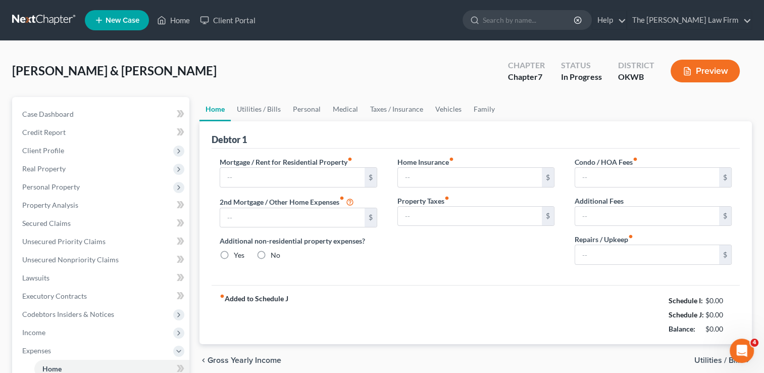
type input "0.00"
type input "200.00"
click at [293, 111] on link "Personal" at bounding box center [307, 109] width 40 height 24
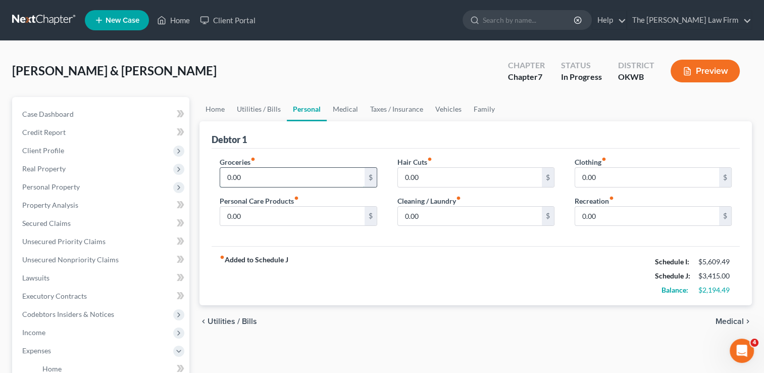
click at [271, 175] on input "0.00" at bounding box center [292, 177] width 144 height 19
type input "863.00"
click at [265, 215] on input "0.00" at bounding box center [292, 216] width 144 height 19
type input "90.00"
click at [437, 216] on input "0.00" at bounding box center [470, 216] width 144 height 19
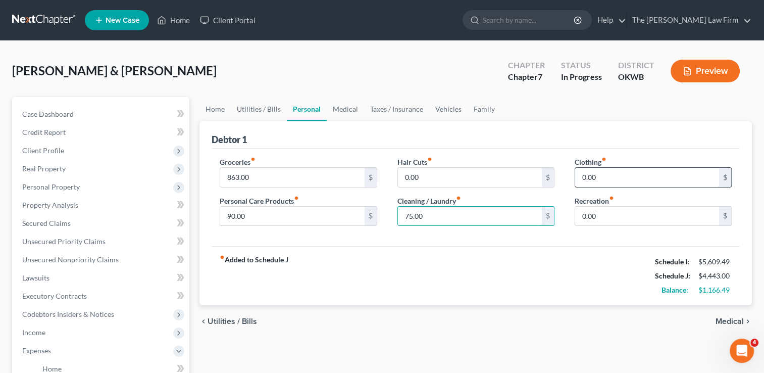
type input "75.00"
click at [605, 177] on input "0.00" at bounding box center [647, 177] width 144 height 19
type input "110.00"
click at [440, 176] on input "0.00" at bounding box center [470, 177] width 144 height 19
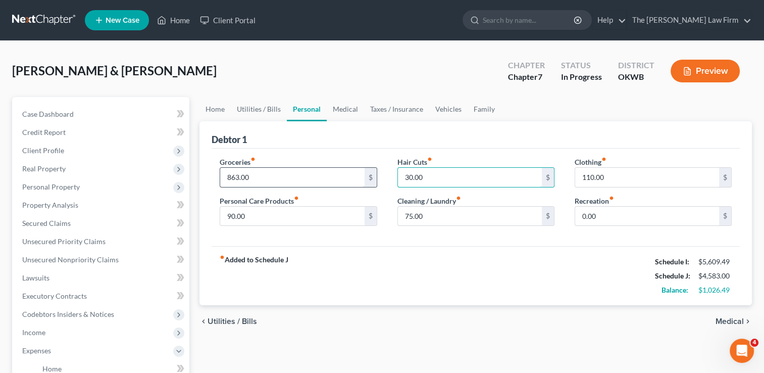
type input "30.00"
click at [271, 178] on input "863.00" at bounding box center [292, 177] width 144 height 19
type input "963.00"
click at [251, 215] on input "90.00" at bounding box center [292, 216] width 144 height 19
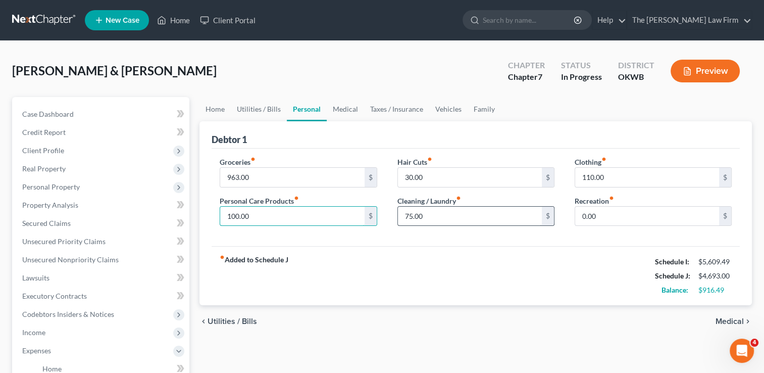
type input "100.00"
click at [440, 215] on input "75.00" at bounding box center [470, 216] width 144 height 19
type input "80.00"
click at [397, 246] on div "fiber_manual_record Added to Schedule J Schedule I: $5,609.49 Schedule J: $4,69…" at bounding box center [476, 275] width 528 height 59
click at [215, 108] on link "Home" at bounding box center [214, 109] width 31 height 24
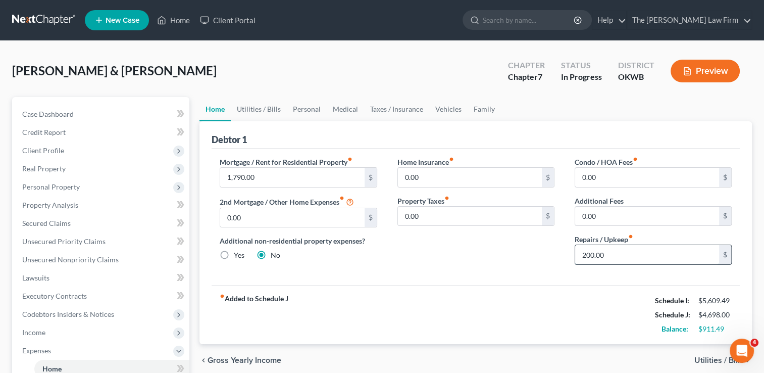
click at [618, 252] on input "200.00" at bounding box center [647, 254] width 144 height 19
type input "300.00"
click at [503, 258] on div "Home Insurance fiber_manual_record 0.00 $ Property Taxes fiber_manual_record 0.…" at bounding box center [475, 215] width 177 height 116
click at [260, 110] on link "Utilities / Bills" at bounding box center [259, 109] width 56 height 24
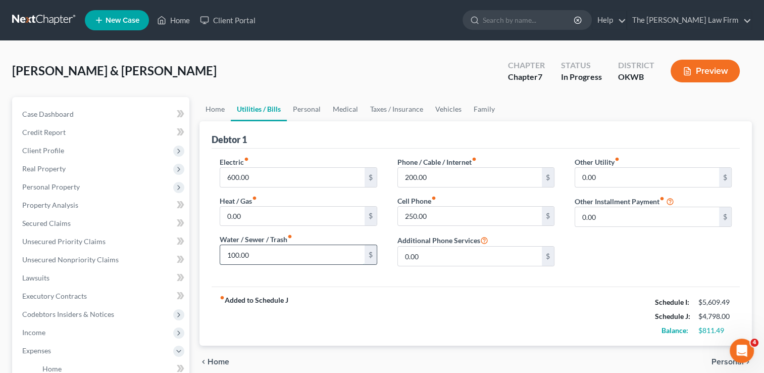
click at [265, 252] on input "100.00" at bounding box center [292, 254] width 144 height 19
type input "120.00"
click at [444, 176] on input "200.00" at bounding box center [470, 177] width 144 height 19
type input "210.00"
click at [333, 140] on div "Debtor 1" at bounding box center [476, 134] width 528 height 27
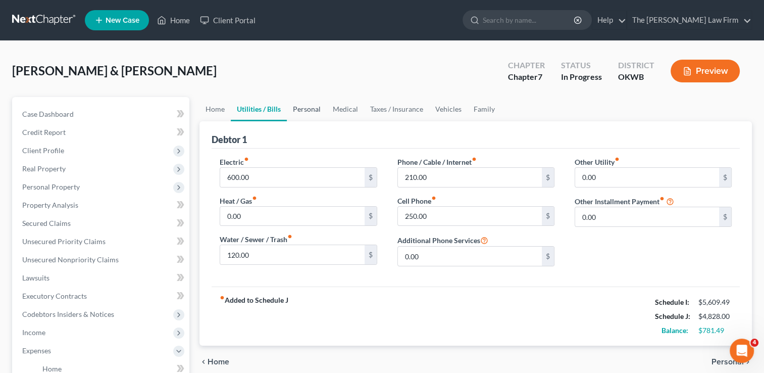
click at [315, 110] on link "Personal" at bounding box center [307, 109] width 40 height 24
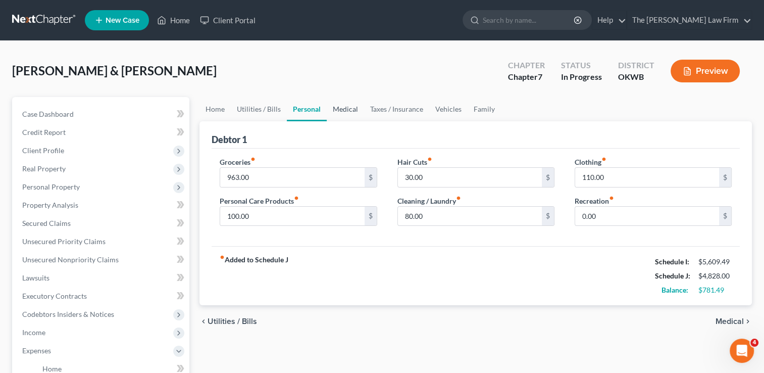
click at [347, 110] on link "Medical" at bounding box center [345, 109] width 37 height 24
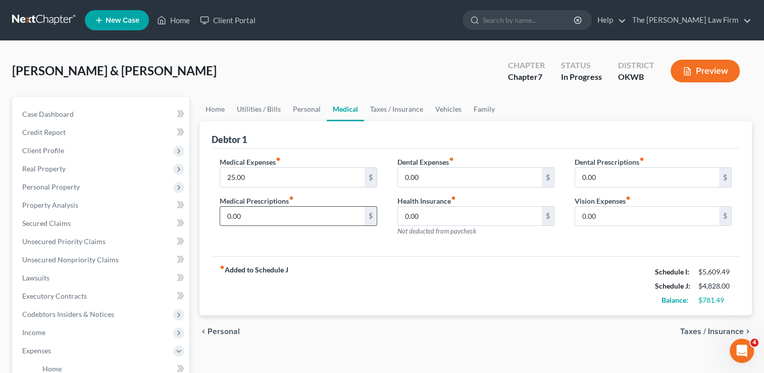
click at [256, 217] on input "0.00" at bounding box center [292, 216] width 144 height 19
type input "20.00"
click at [367, 244] on div "Medical Expenses fiber_manual_record 25.00 $ Medical Prescriptions fiber_manual…" at bounding box center [476, 202] width 528 height 108
click at [383, 108] on link "Taxes / Insurance" at bounding box center [396, 109] width 65 height 24
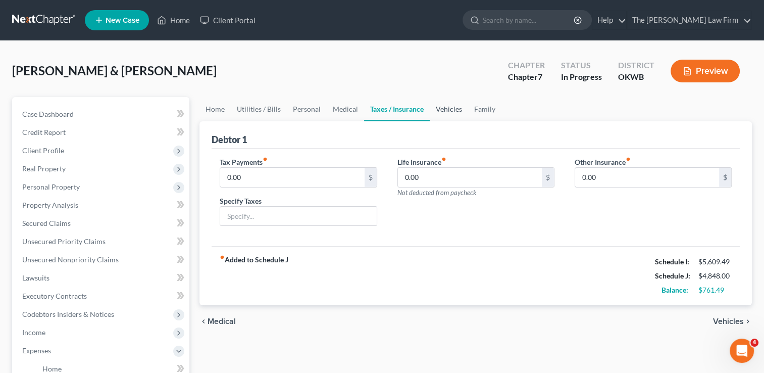
click at [446, 111] on link "Vehicles" at bounding box center [449, 109] width 38 height 24
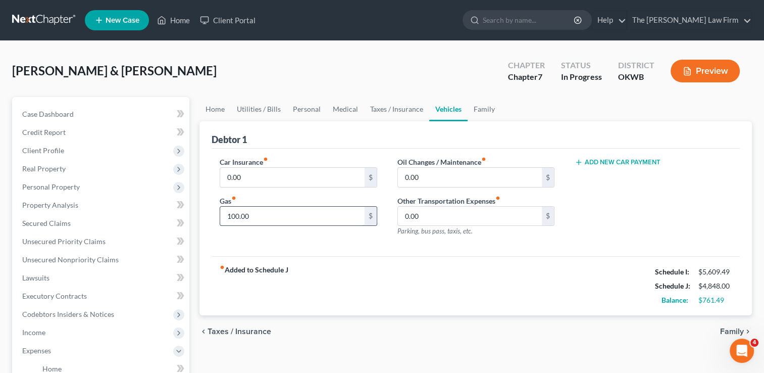
click at [267, 215] on input "100.00" at bounding box center [292, 216] width 144 height 19
type input "300.00"
click at [440, 176] on input "0.00" at bounding box center [470, 177] width 144 height 19
type input "60.00"
click at [536, 125] on div "Debtor 1" at bounding box center [476, 134] width 528 height 27
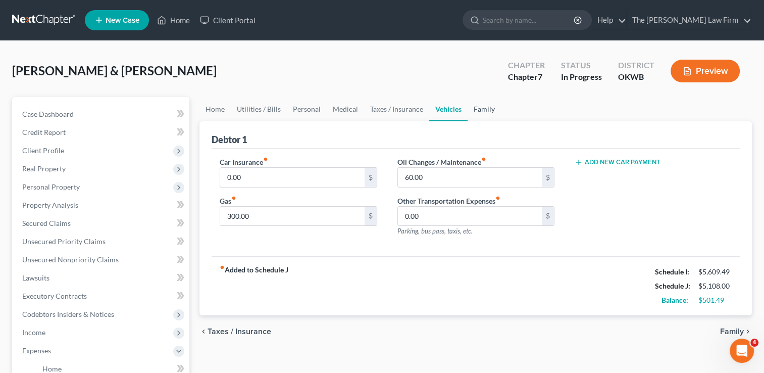
drag, startPoint x: 485, startPoint y: 103, endPoint x: 497, endPoint y: 116, distance: 18.2
click at [485, 103] on link "Family" at bounding box center [484, 109] width 33 height 24
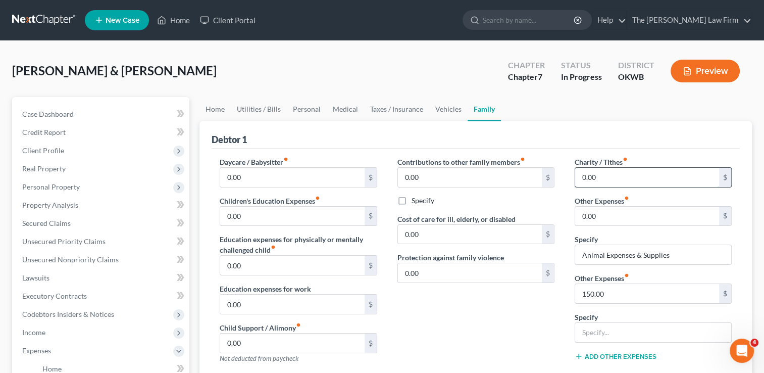
click at [607, 175] on input "0.00" at bounding box center [647, 177] width 144 height 19
type input "100.00"
click at [615, 292] on input "150.00" at bounding box center [647, 293] width 144 height 19
type input "220.00"
click at [541, 309] on div "Contributions to other family members fiber_manual_record 0.00 $ Specify Cost o…" at bounding box center [475, 264] width 177 height 215
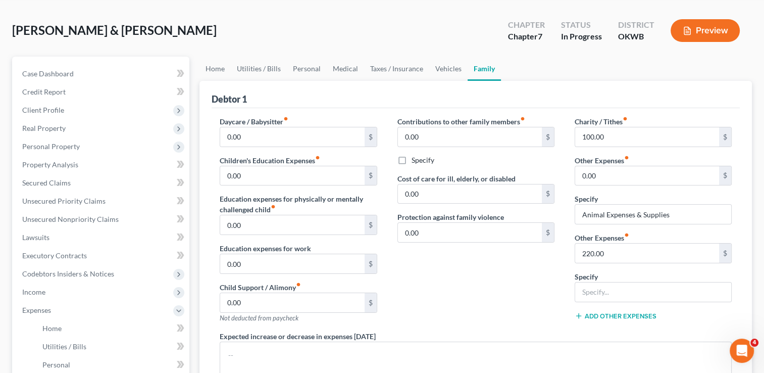
scroll to position [101, 0]
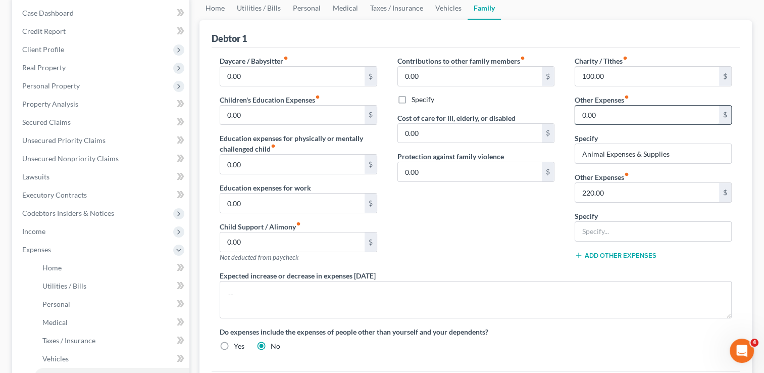
click at [608, 115] on input "0.00" at bounding box center [647, 115] width 144 height 19
type input "220.00"
click at [614, 192] on input "220.00" at bounding box center [647, 192] width 144 height 19
click at [528, 214] on div "Contributions to other family members fiber_manual_record 0.00 $ Specify Cost o…" at bounding box center [475, 163] width 177 height 215
click at [446, 216] on div "Contributions to other family members fiber_manual_record 0.00 $ Specify Cost o…" at bounding box center [475, 163] width 177 height 215
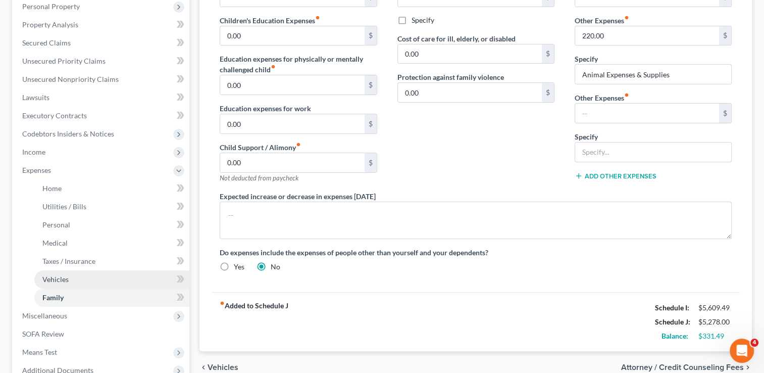
scroll to position [189, 0]
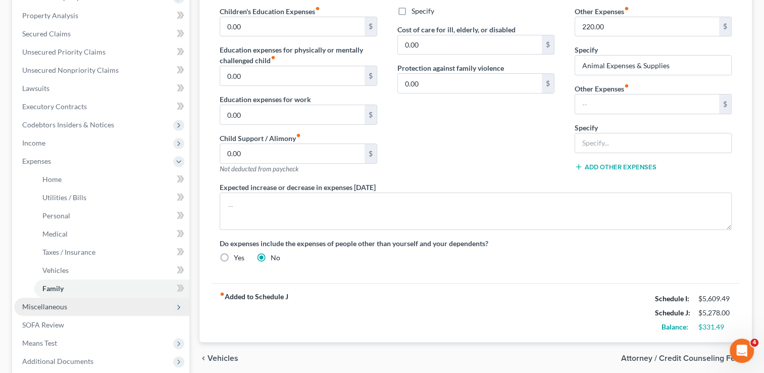
click at [75, 307] on span "Miscellaneous" at bounding box center [101, 306] width 175 height 18
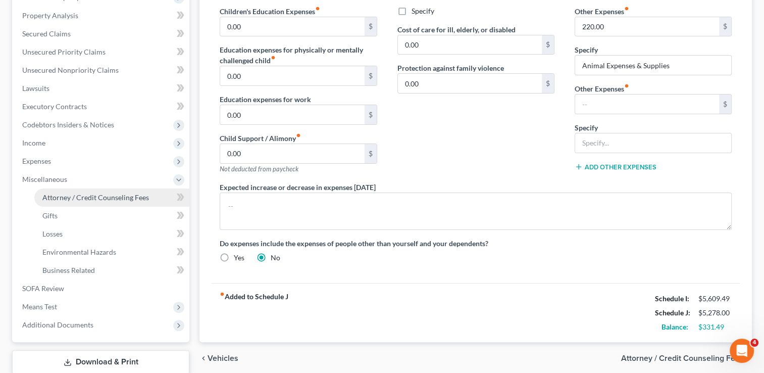
click at [94, 199] on span "Attorney / Credit Counseling Fees" at bounding box center [95, 197] width 107 height 9
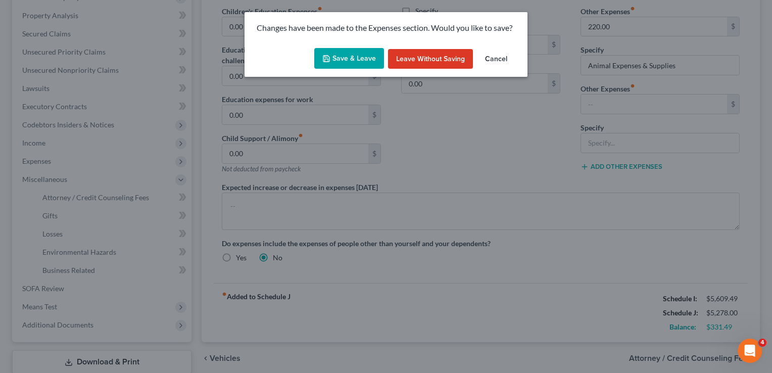
click at [346, 60] on button "Save & Leave" at bounding box center [349, 58] width 70 height 21
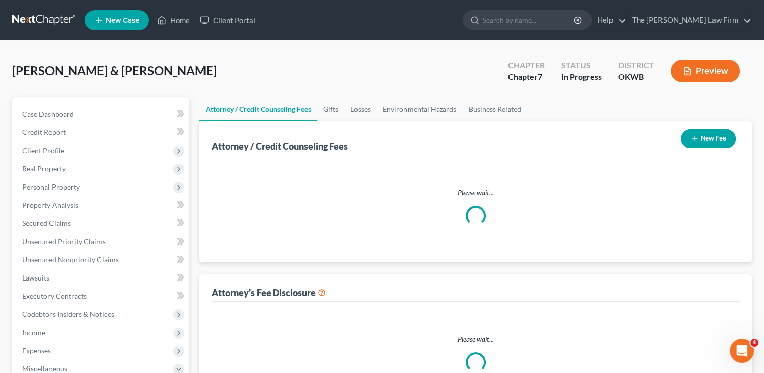
select select "0"
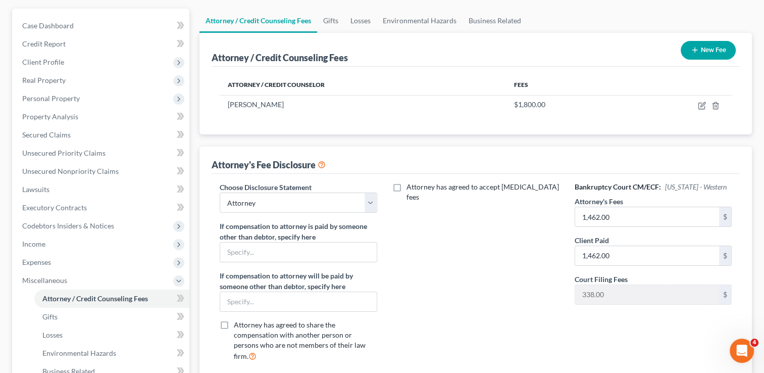
scroll to position [101, 0]
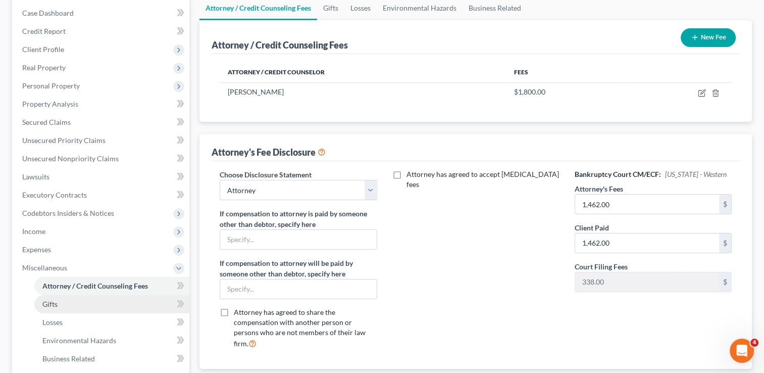
click at [59, 303] on link "Gifts" at bounding box center [111, 304] width 155 height 18
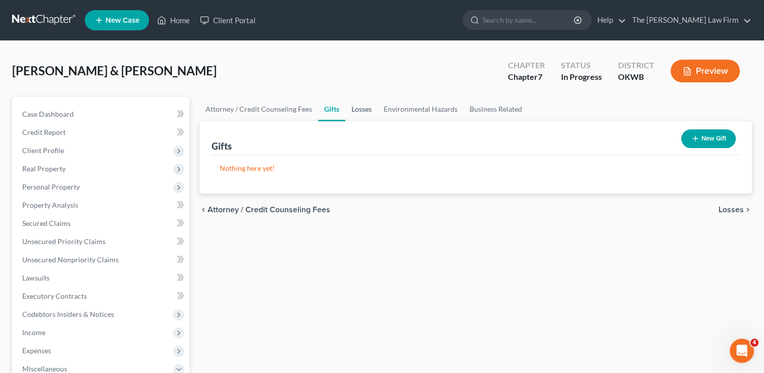
click at [364, 108] on link "Losses" at bounding box center [361, 109] width 32 height 24
click at [429, 109] on link "Environmental Hazards" at bounding box center [421, 109] width 86 height 24
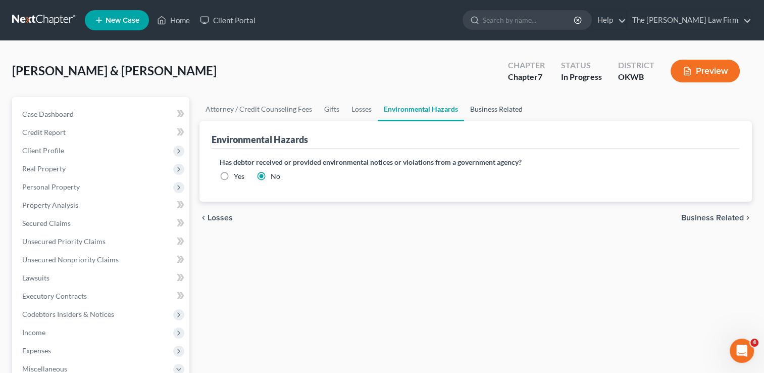
click at [503, 106] on link "Business Related" at bounding box center [496, 109] width 65 height 24
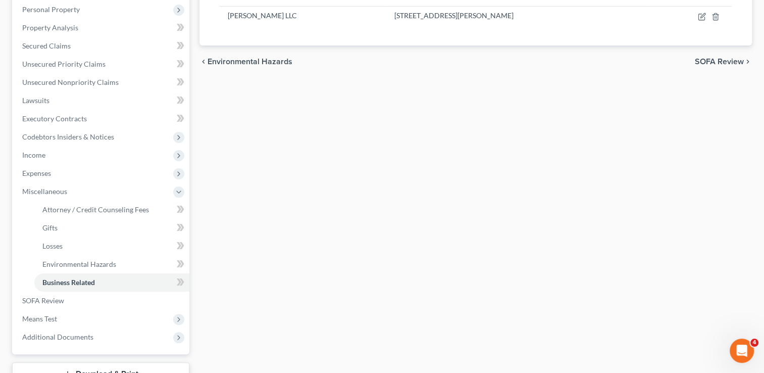
scroll to position [253, 0]
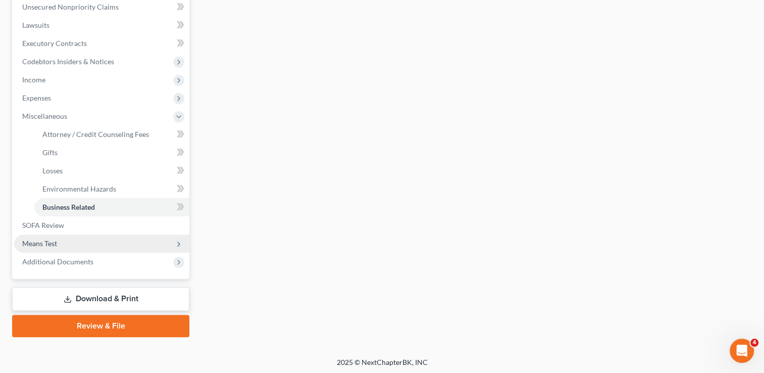
click at [43, 244] on span "Means Test" at bounding box center [39, 243] width 35 height 9
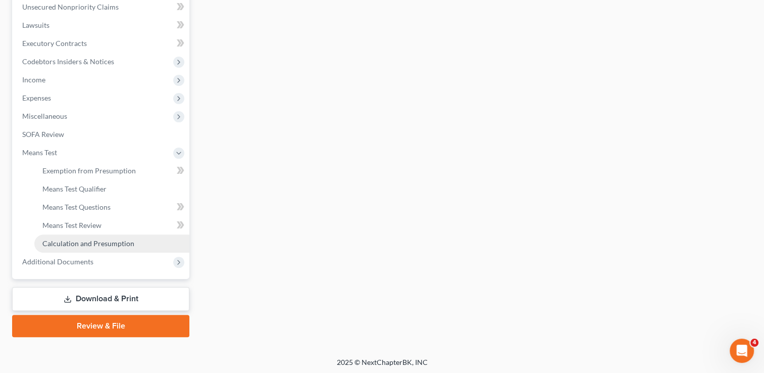
click at [93, 245] on span "Calculation and Presumption" at bounding box center [88, 243] width 92 height 9
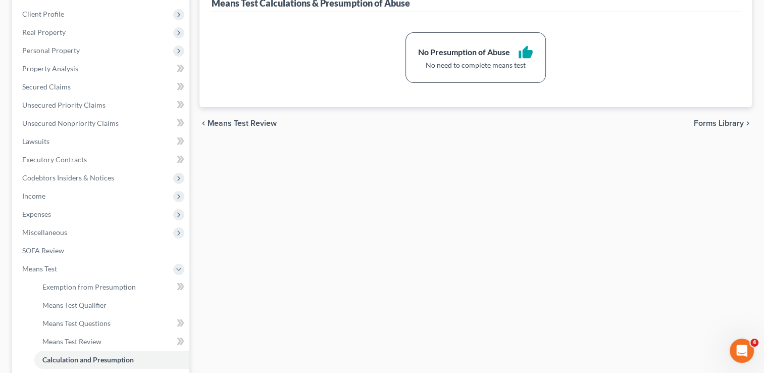
scroll to position [202, 0]
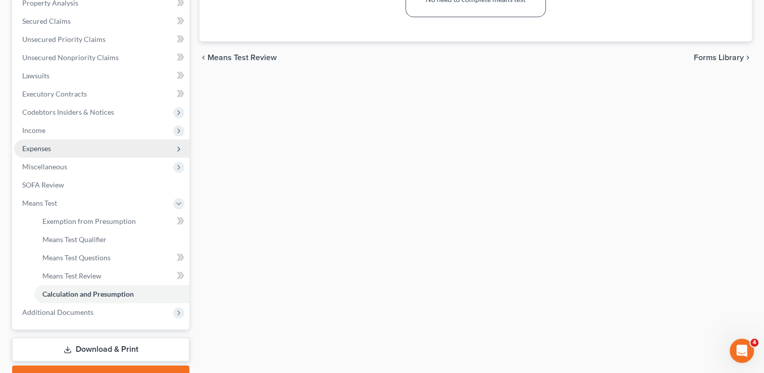
click at [35, 145] on span "Expenses" at bounding box center [36, 148] width 29 height 9
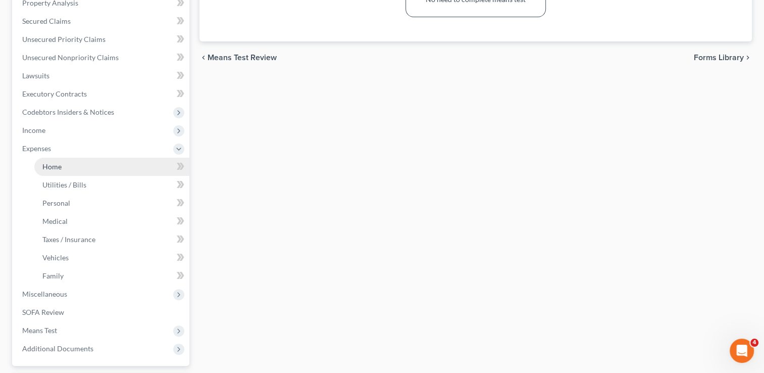
click at [75, 167] on link "Home" at bounding box center [111, 167] width 155 height 18
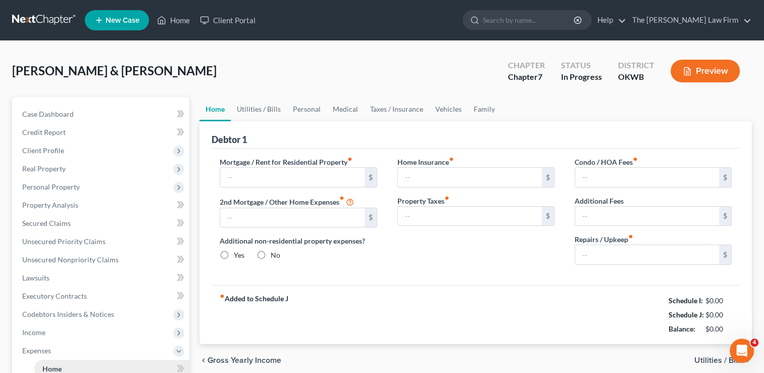
type input "1,790.00"
type input "0.00"
radio input "true"
type input "0.00"
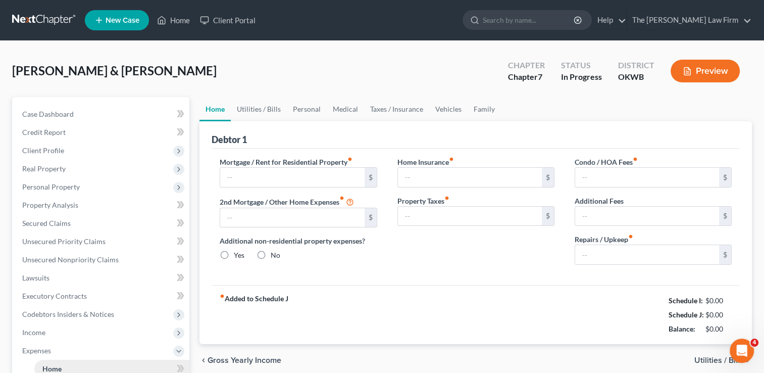
type input "0.00"
type input "300.00"
click at [255, 109] on link "Utilities / Bills" at bounding box center [259, 109] width 56 height 24
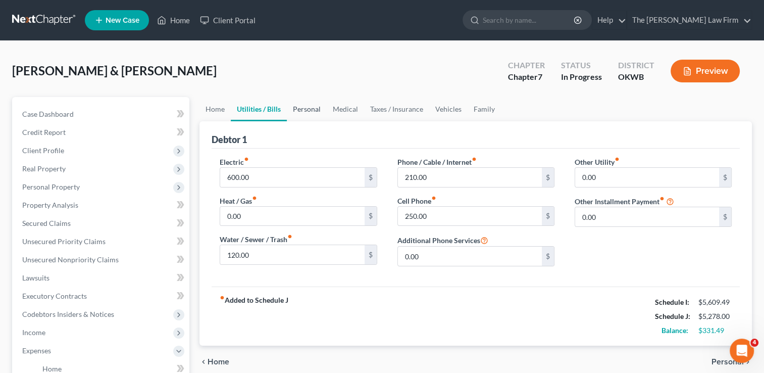
click at [313, 108] on link "Personal" at bounding box center [307, 109] width 40 height 24
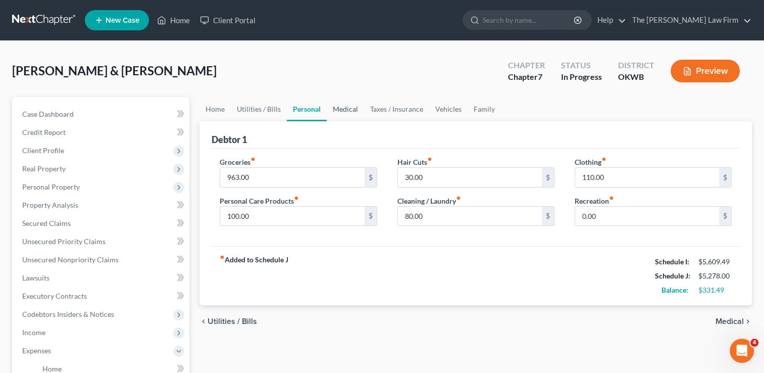
click at [343, 109] on link "Medical" at bounding box center [345, 109] width 37 height 24
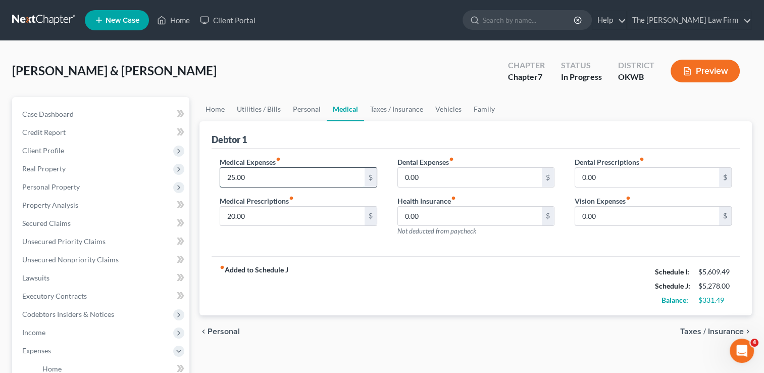
click at [260, 177] on input "25.00" at bounding box center [292, 177] width 144 height 19
type input "40.00"
click at [341, 138] on div "Debtor 1" at bounding box center [476, 134] width 528 height 27
click at [448, 109] on link "Vehicles" at bounding box center [448, 109] width 38 height 24
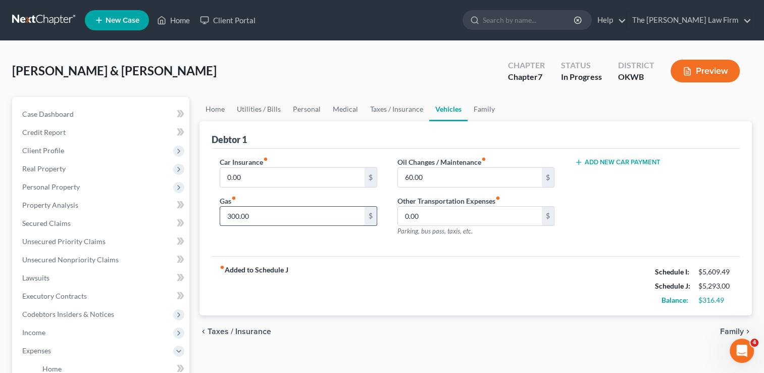
click at [263, 213] on input "300.00" at bounding box center [292, 216] width 144 height 19
type input "350.00"
click at [263, 176] on input "0.00" at bounding box center [292, 177] width 144 height 19
type input "180.00"
click at [339, 137] on div "Debtor 1" at bounding box center [476, 134] width 528 height 27
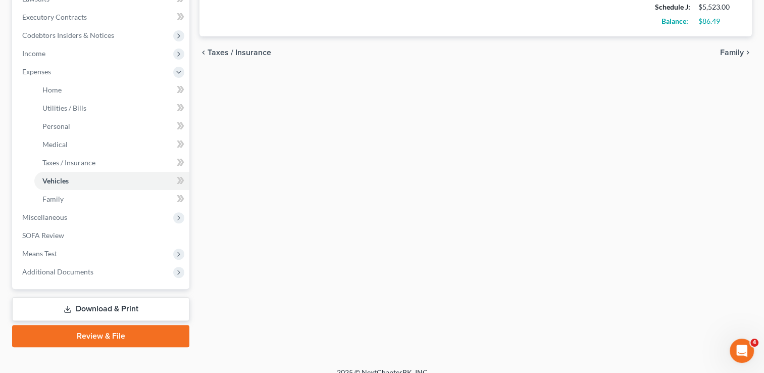
scroll to position [290, 0]
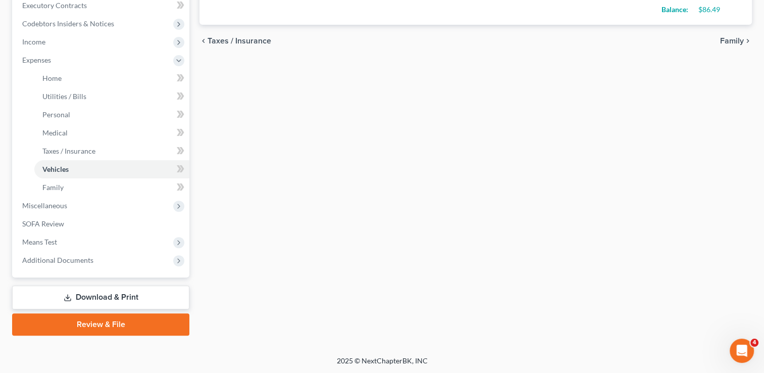
click at [81, 293] on link "Download & Print" at bounding box center [100, 297] width 177 height 24
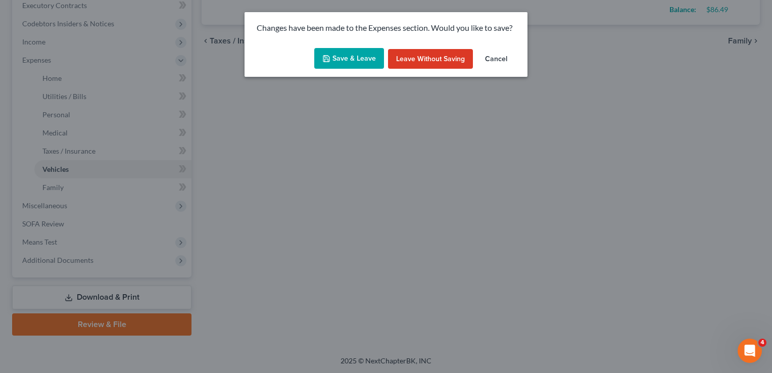
click at [347, 59] on button "Save & Leave" at bounding box center [349, 58] width 70 height 21
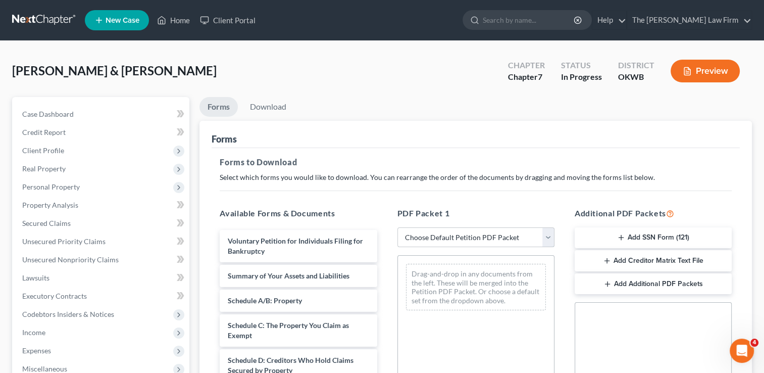
click at [422, 237] on select "Choose Default Petition PDF Packet Complete Bankruptcy Petition (all forms and …" at bounding box center [475, 237] width 157 height 20
select select "0"
click at [397, 227] on select "Choose Default Petition PDF Packet Complete Bankruptcy Petition (all forms and …" at bounding box center [475, 237] width 157 height 20
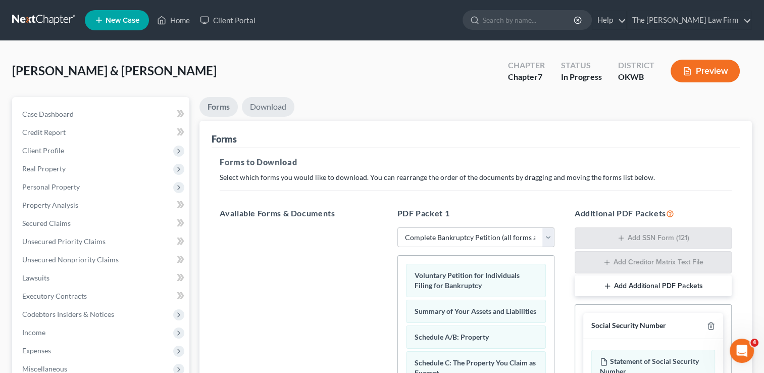
click at [271, 110] on link "Download" at bounding box center [268, 107] width 53 height 20
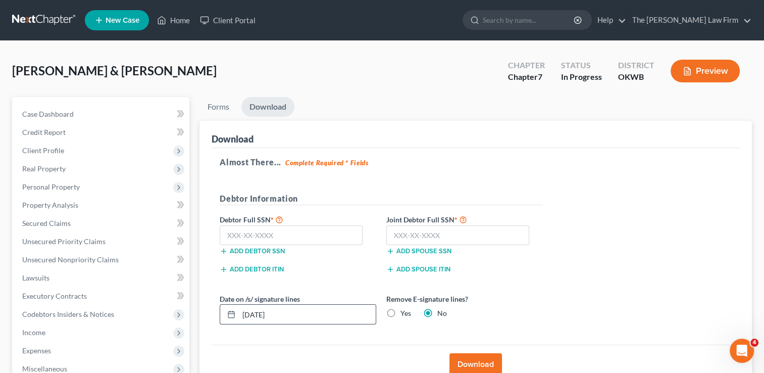
click at [296, 312] on input "[DATE]" at bounding box center [307, 314] width 137 height 19
drag, startPoint x: 296, startPoint y: 312, endPoint x: 266, endPoint y: 359, distance: 55.6
click at [224, 324] on div "Date on /s/ signature lines [DATE] Remove E-signature lines? Yes No" at bounding box center [381, 312] width 333 height 39
type input "[DATE]"
click at [305, 233] on input "text" at bounding box center [291, 235] width 143 height 20
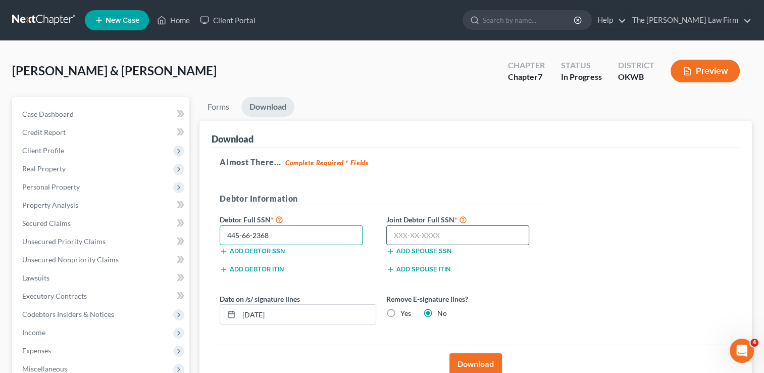
type input "445-66-2368"
click at [484, 232] on input "text" at bounding box center [457, 235] width 143 height 20
type input "447-64-9326"
click at [471, 359] on button "Download" at bounding box center [475, 364] width 53 height 22
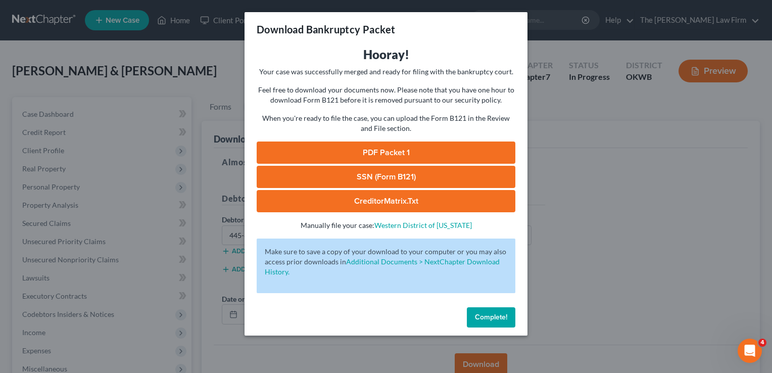
click at [426, 173] on link "SSN (Form B121)" at bounding box center [386, 177] width 259 height 22
click at [384, 148] on link "PDF Packet 1" at bounding box center [386, 152] width 259 height 22
drag, startPoint x: 496, startPoint y: 312, endPoint x: 166, endPoint y: 233, distance: 340.2
click at [496, 313] on span "Complete!" at bounding box center [491, 317] width 32 height 9
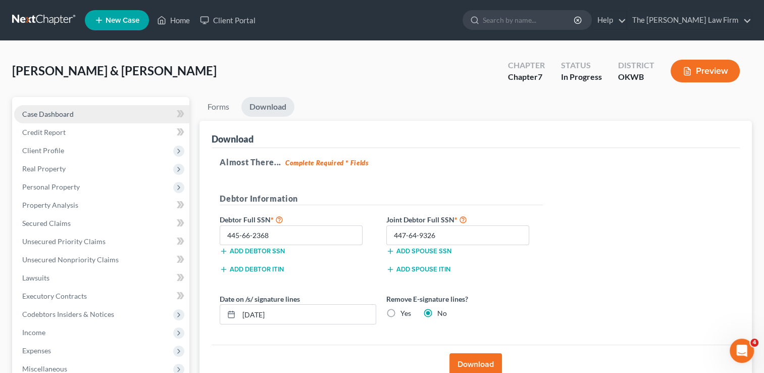
click at [59, 112] on span "Case Dashboard" at bounding box center [48, 114] width 52 height 9
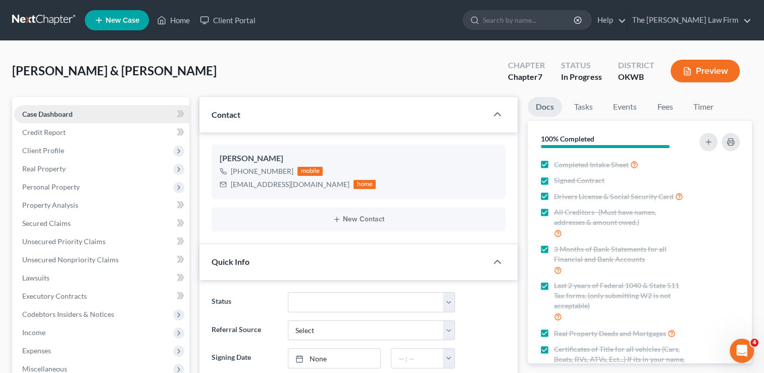
scroll to position [619, 0]
drag, startPoint x: 231, startPoint y: 183, endPoint x: 321, endPoint y: 188, distance: 89.5
click at [321, 188] on div "[EMAIL_ADDRESS][DOMAIN_NAME]" at bounding box center [290, 184] width 119 height 10
copy div "[EMAIL_ADDRESS][DOMAIN_NAME]"
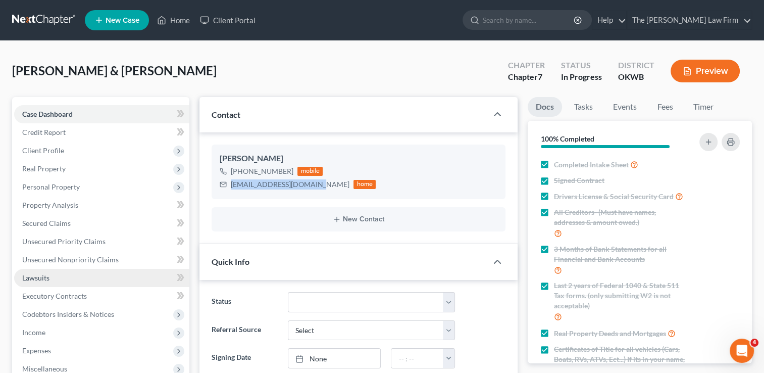
click at [34, 277] on span "Lawsuits" at bounding box center [35, 277] width 27 height 9
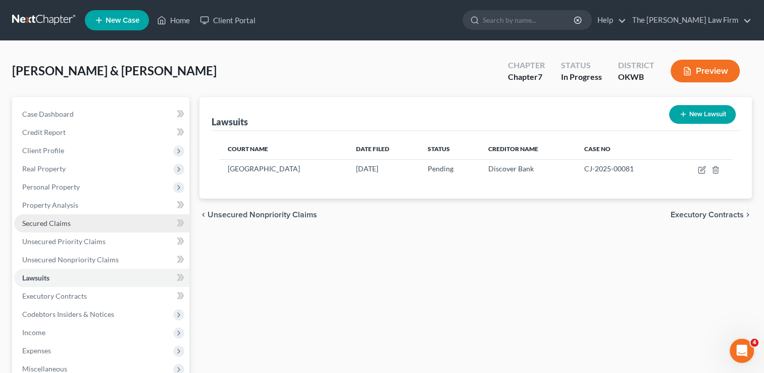
click at [58, 226] on span "Secured Claims" at bounding box center [46, 223] width 48 height 9
